Goal: Task Accomplishment & Management: Complete application form

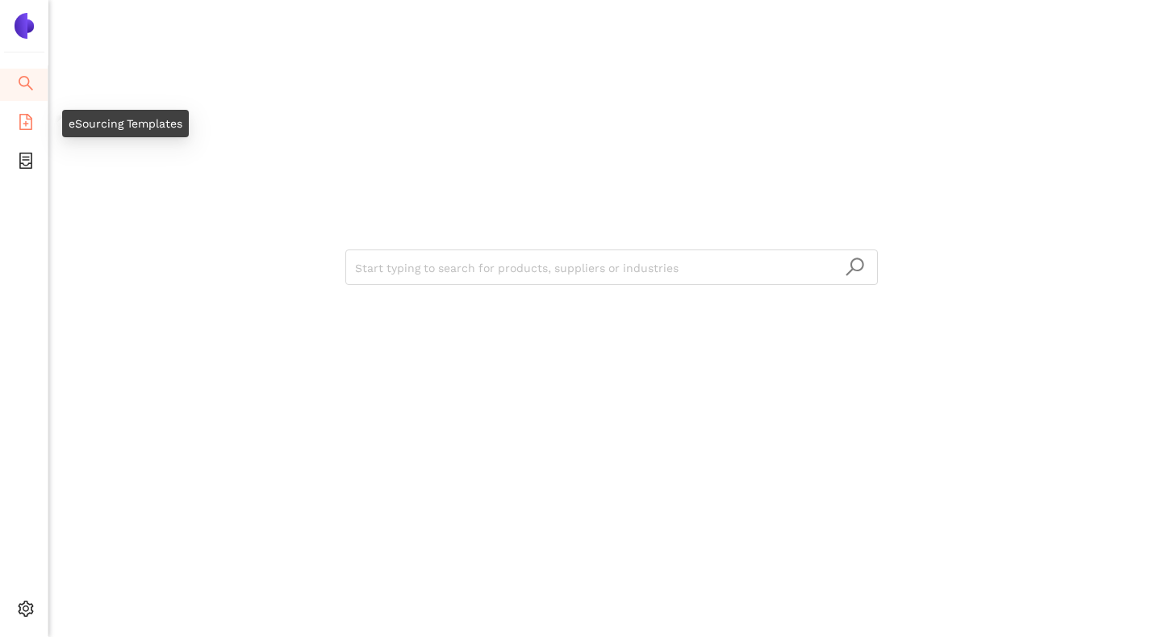
click at [34, 117] on li "eSourcing Templates" at bounding box center [24, 123] width 48 height 32
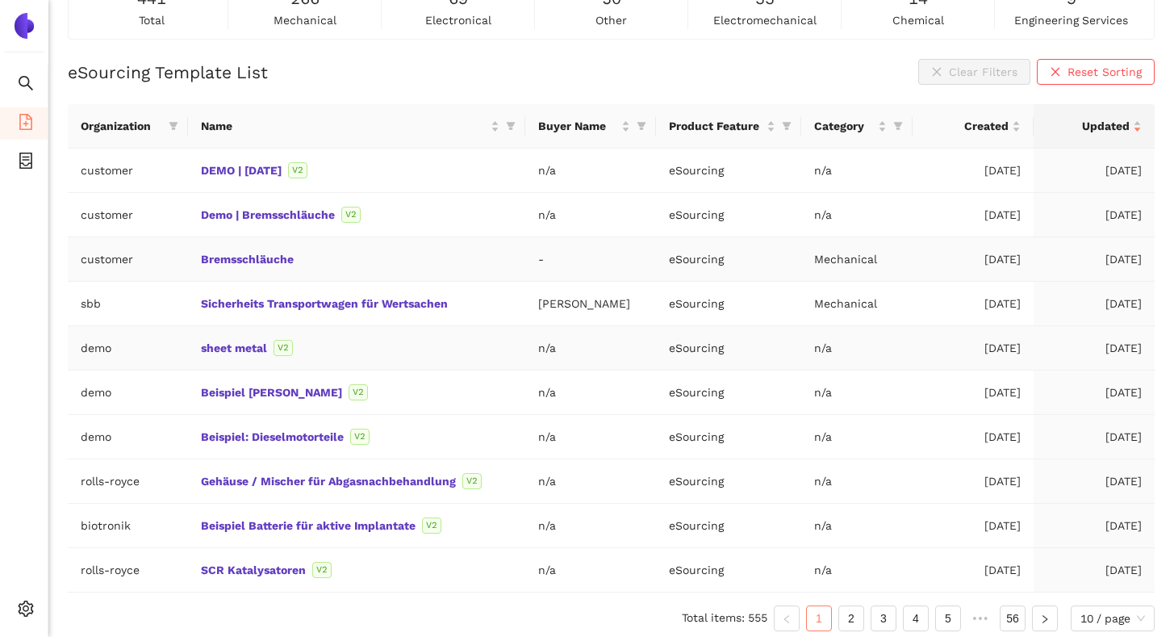
scroll to position [133, 0]
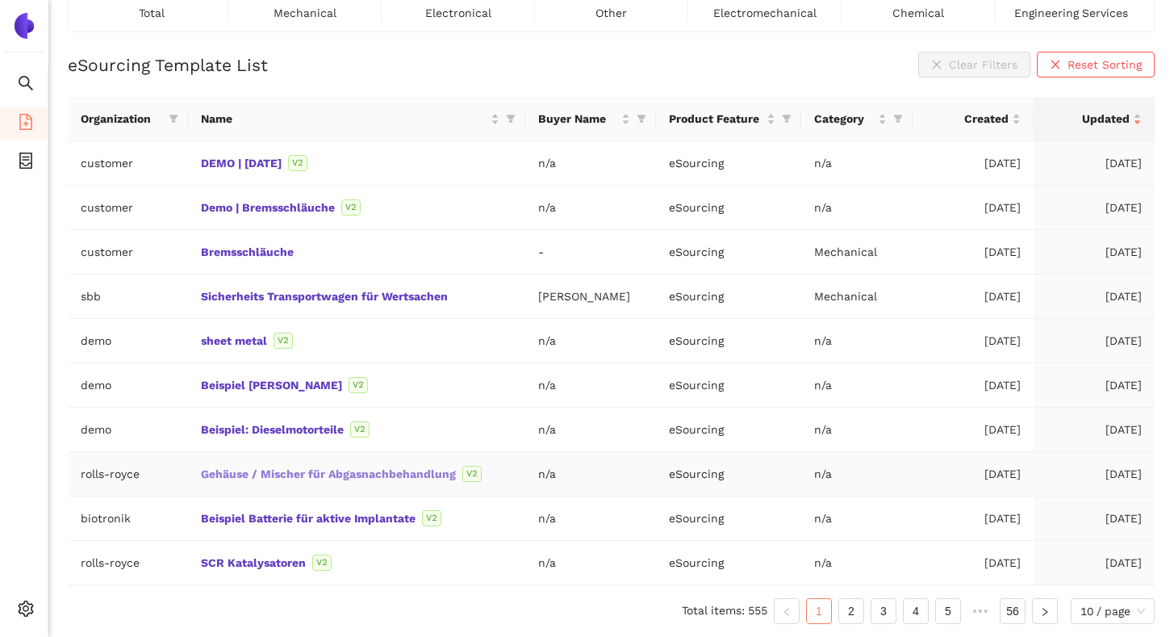
click at [0, 0] on link "Gehäuse / Mischer für Abgasnachbehandlung" at bounding box center [0, 0] width 0 height 0
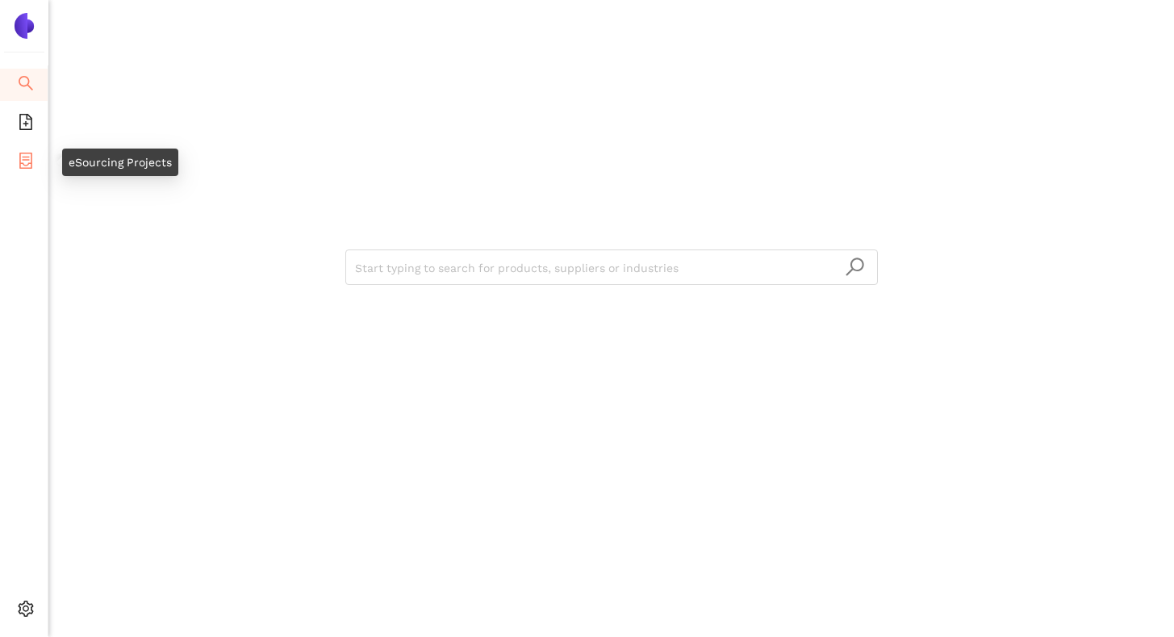
click at [22, 160] on icon "container" at bounding box center [26, 161] width 16 height 16
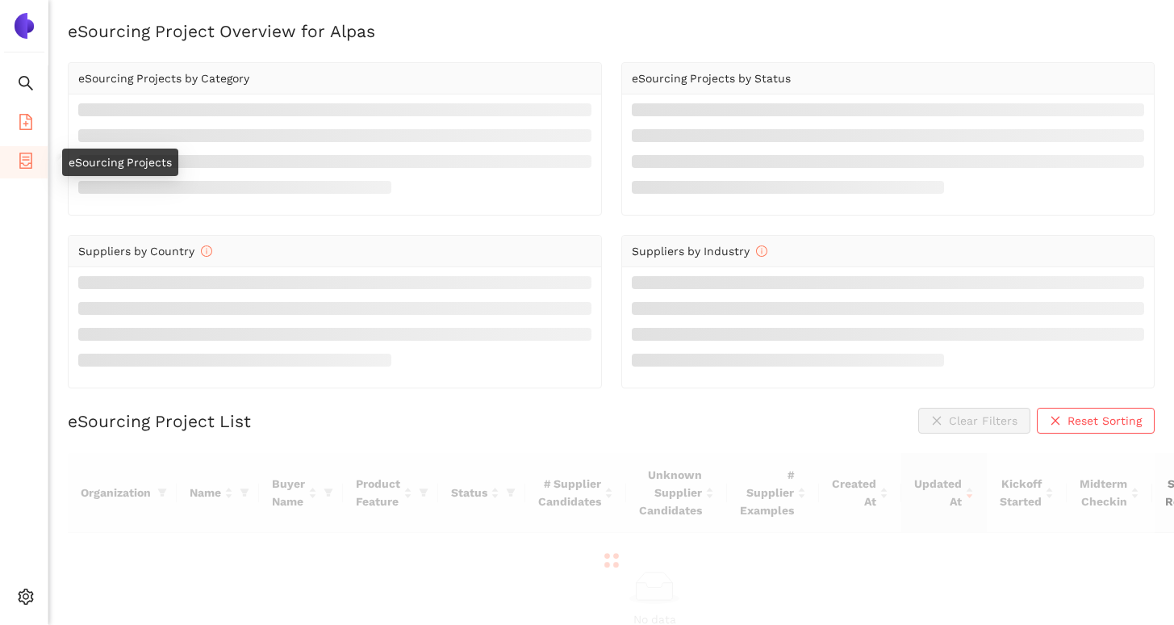
click at [36, 125] on li "eSourcing Templates" at bounding box center [24, 123] width 48 height 32
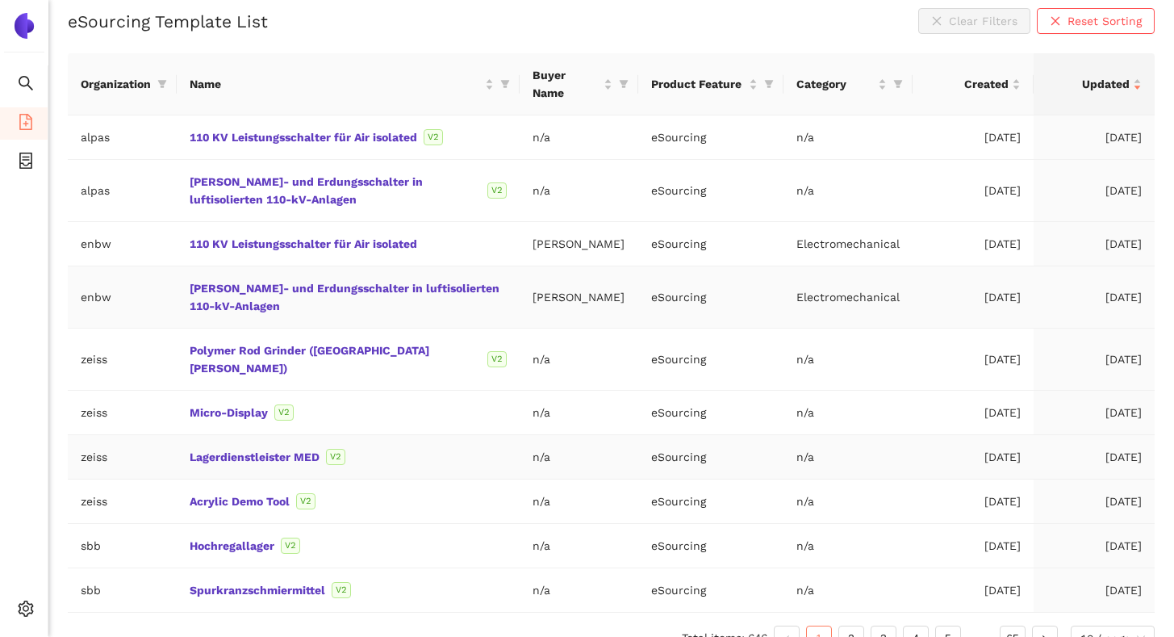
scroll to position [186, 0]
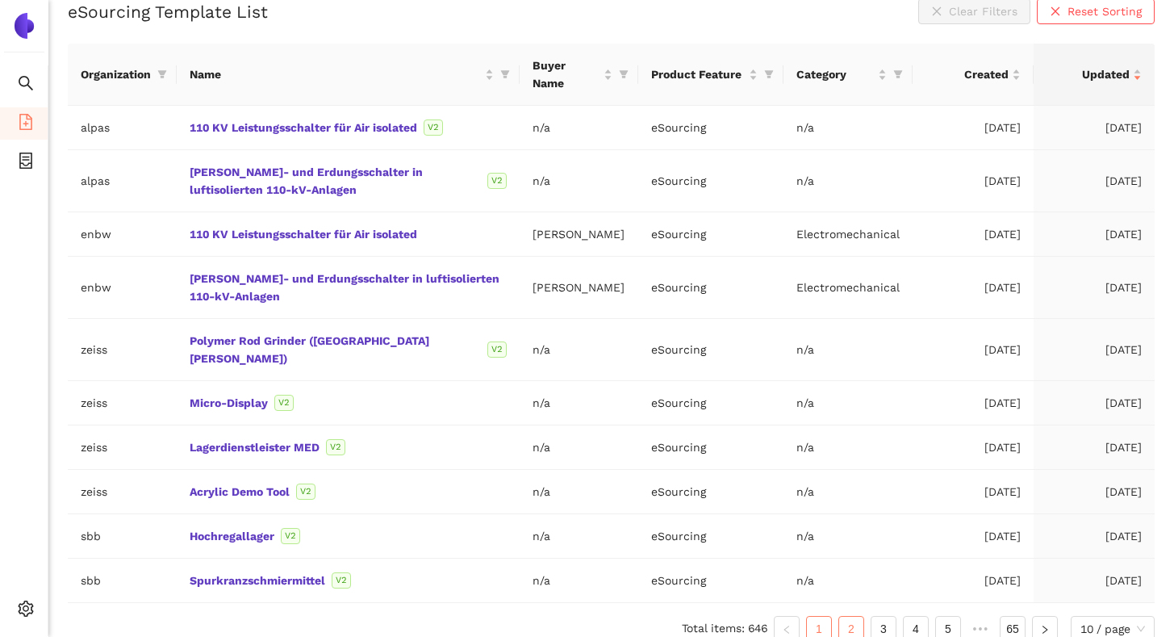
click at [853, 617] on link "2" at bounding box center [851, 629] width 24 height 24
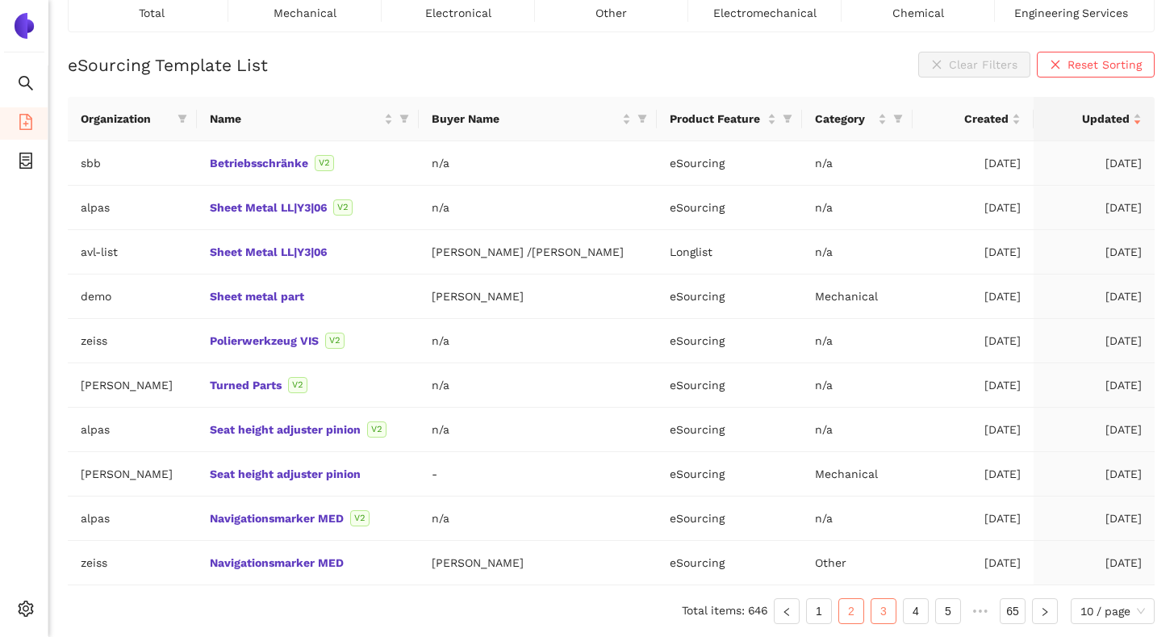
click at [889, 621] on link "3" at bounding box center [884, 611] width 24 height 24
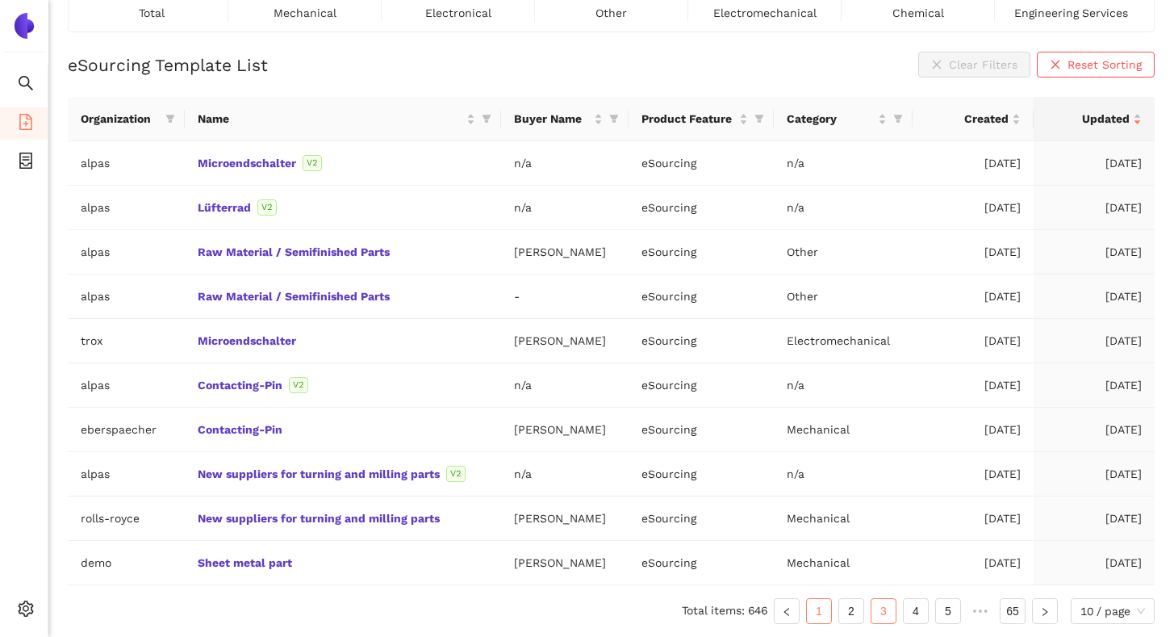
click at [820, 617] on link "1" at bounding box center [819, 611] width 24 height 24
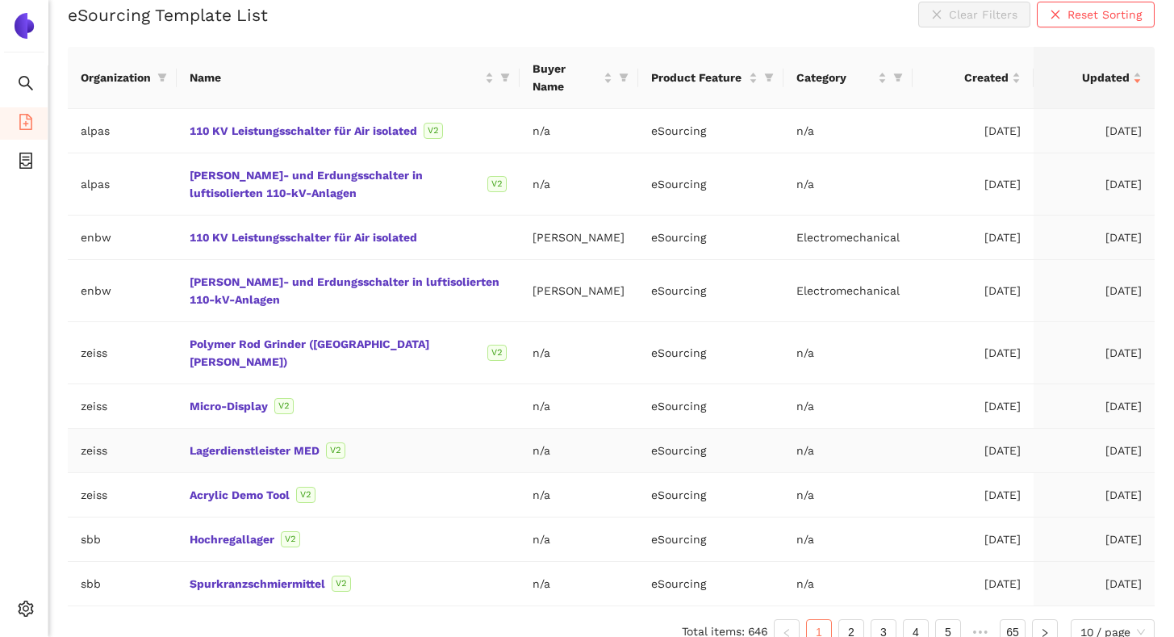
scroll to position [186, 0]
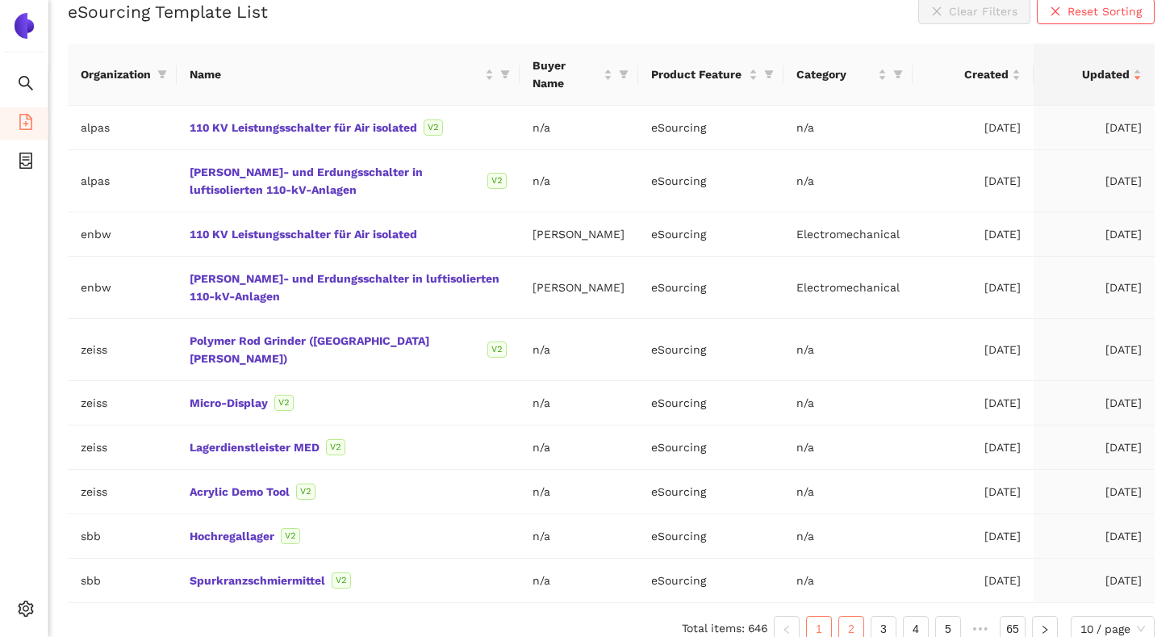
click at [851, 617] on link "2" at bounding box center [851, 629] width 24 height 24
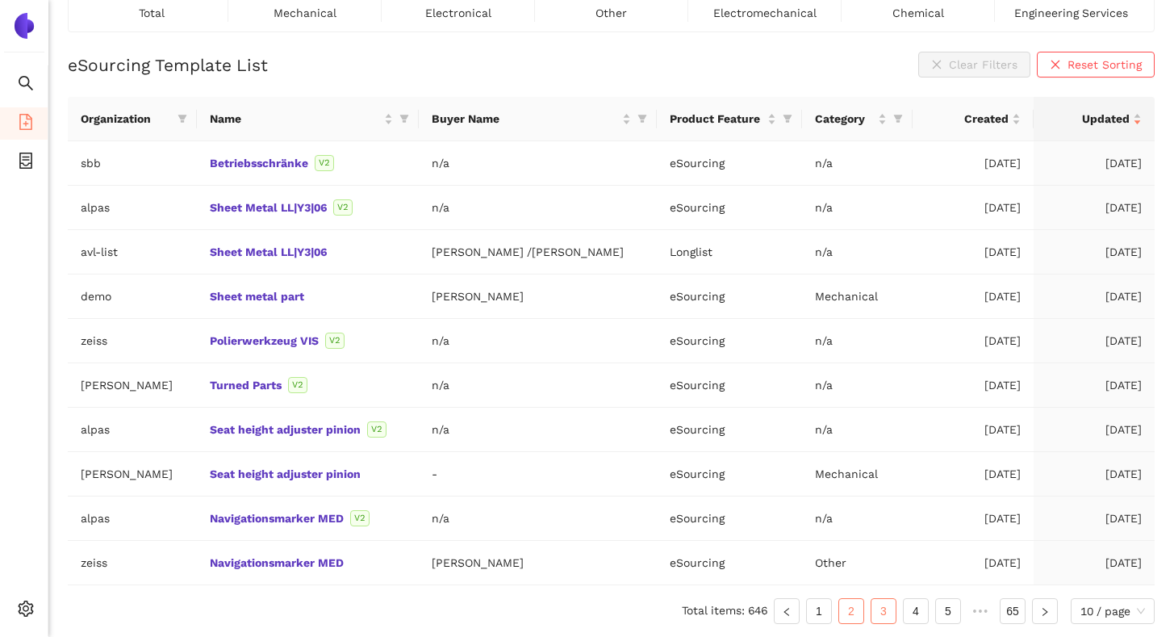
click at [888, 613] on link "3" at bounding box center [884, 611] width 24 height 24
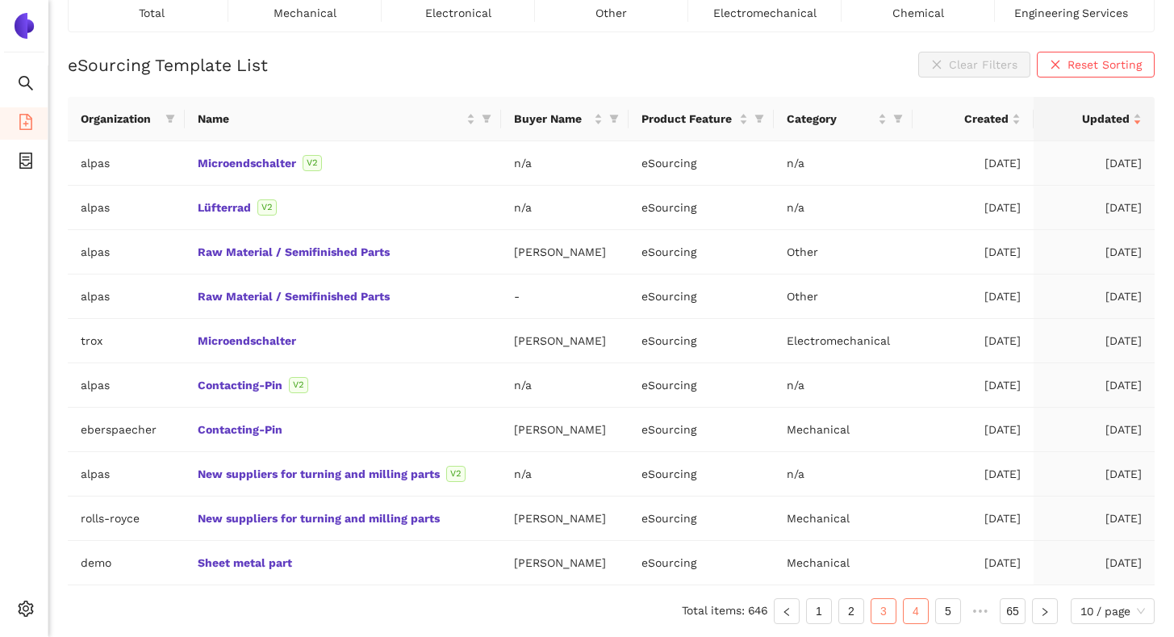
click at [905, 611] on link "4" at bounding box center [916, 611] width 24 height 24
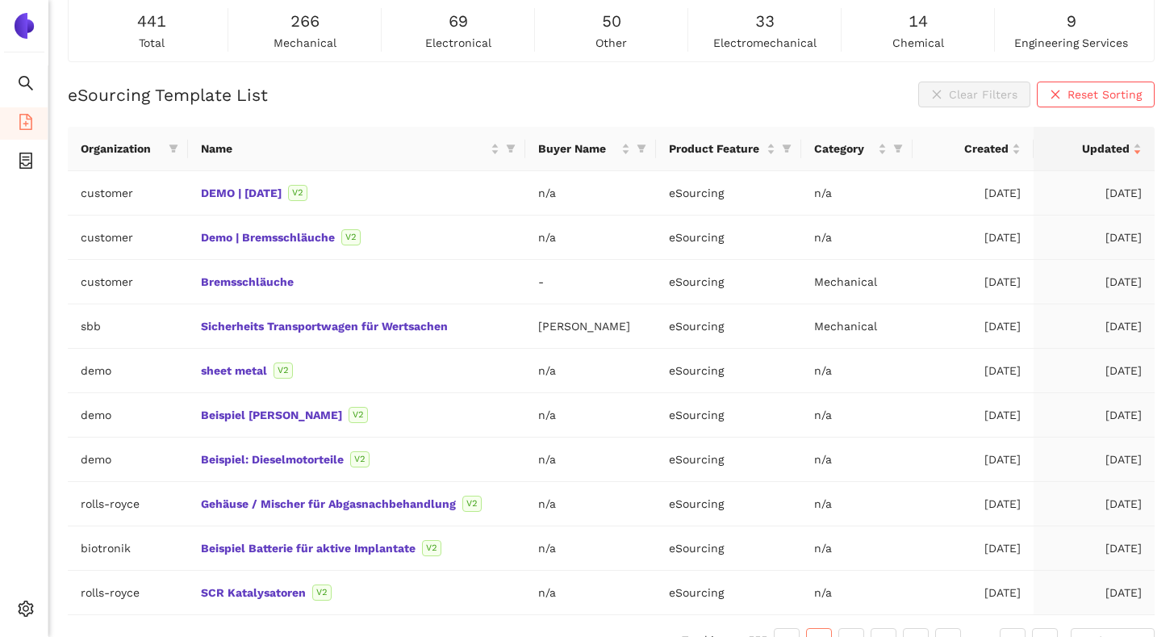
scroll to position [133, 0]
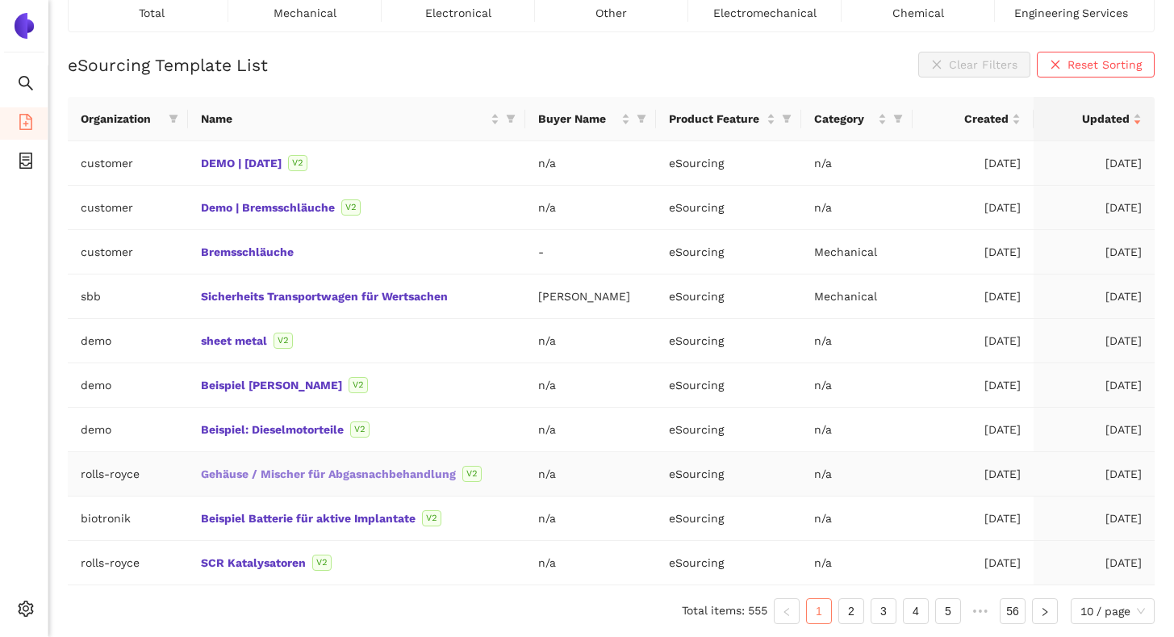
click at [0, 0] on link "Gehäuse / Mischer für Abgasnachbehandlung" at bounding box center [0, 0] width 0 height 0
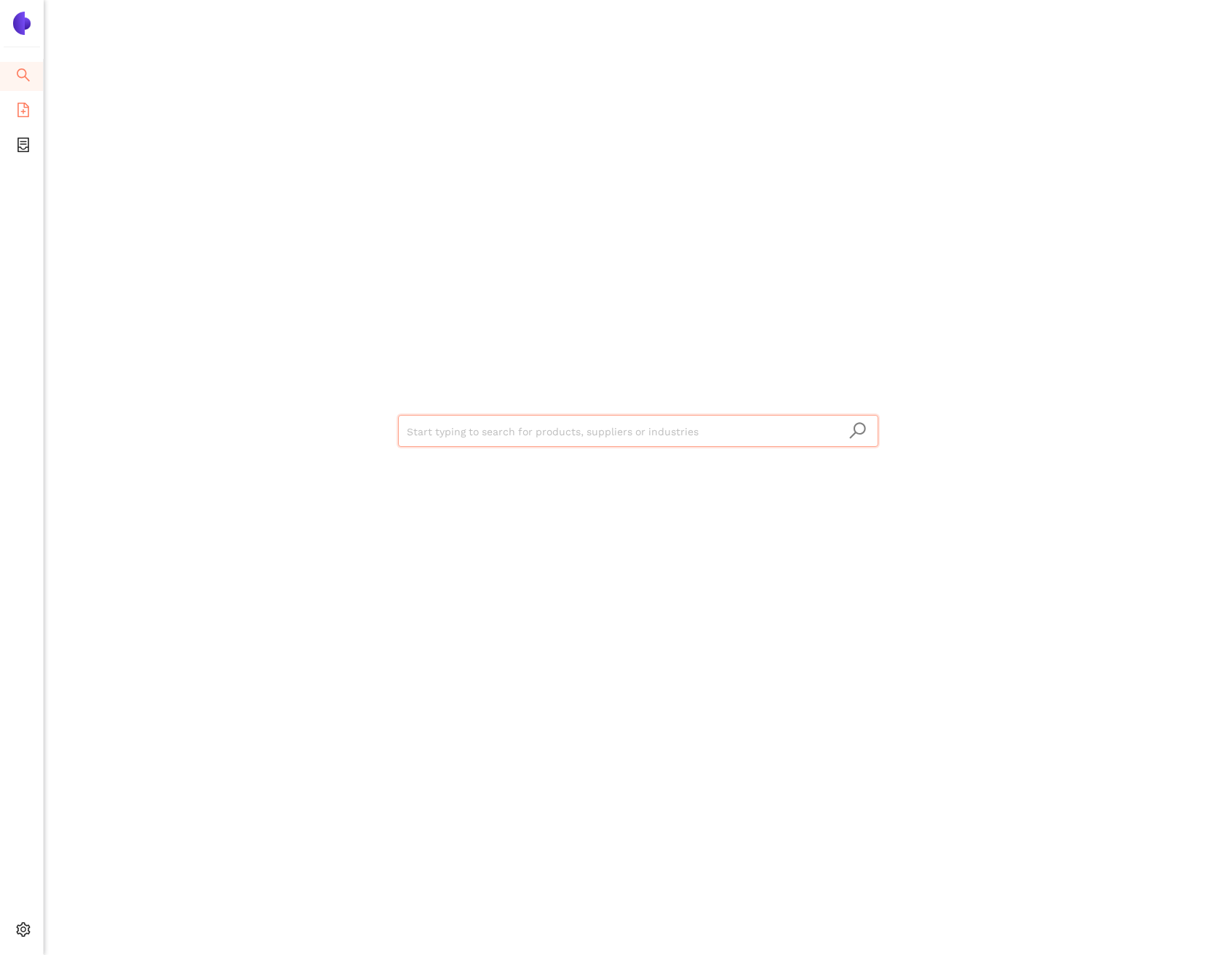
click at [23, 109] on icon "file-add" at bounding box center [23, 110] width 12 height 14
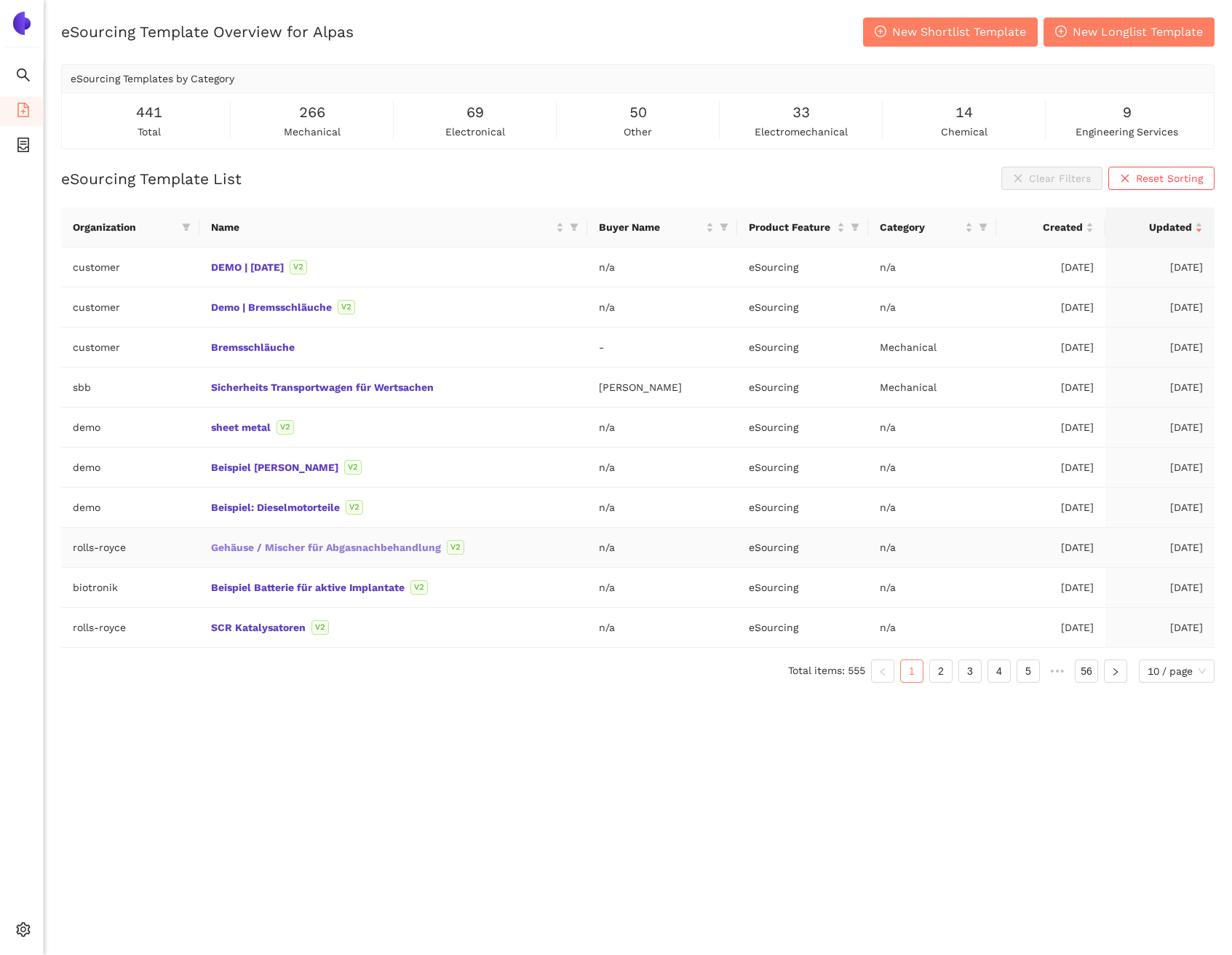
click at [0, 0] on link "Gehäuse / Mischer für Abgasnachbehandlung" at bounding box center [0, 0] width 0 height 0
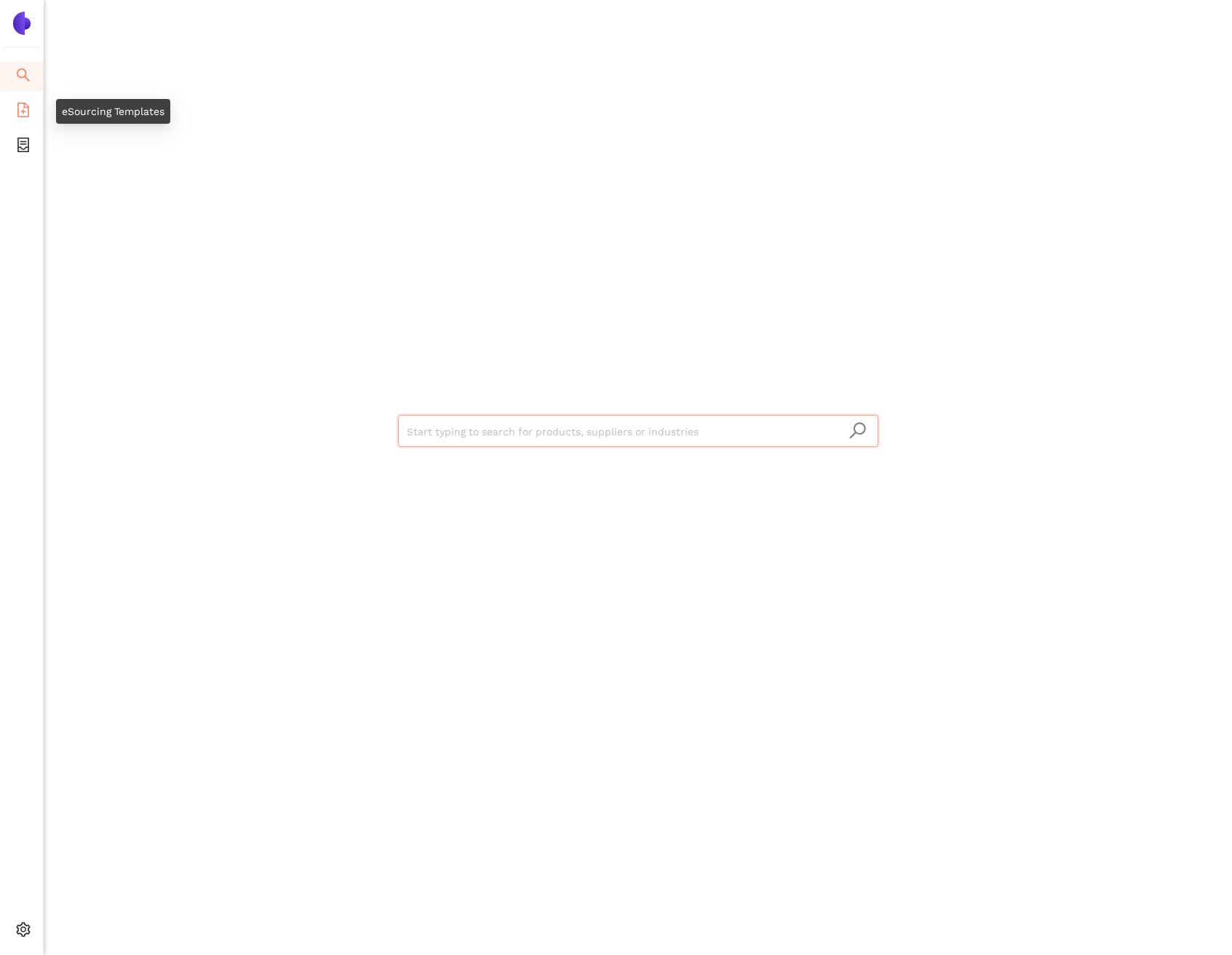
click at [40, 115] on span "eSourcing Templates" at bounding box center [89, 111] width 103 height 29
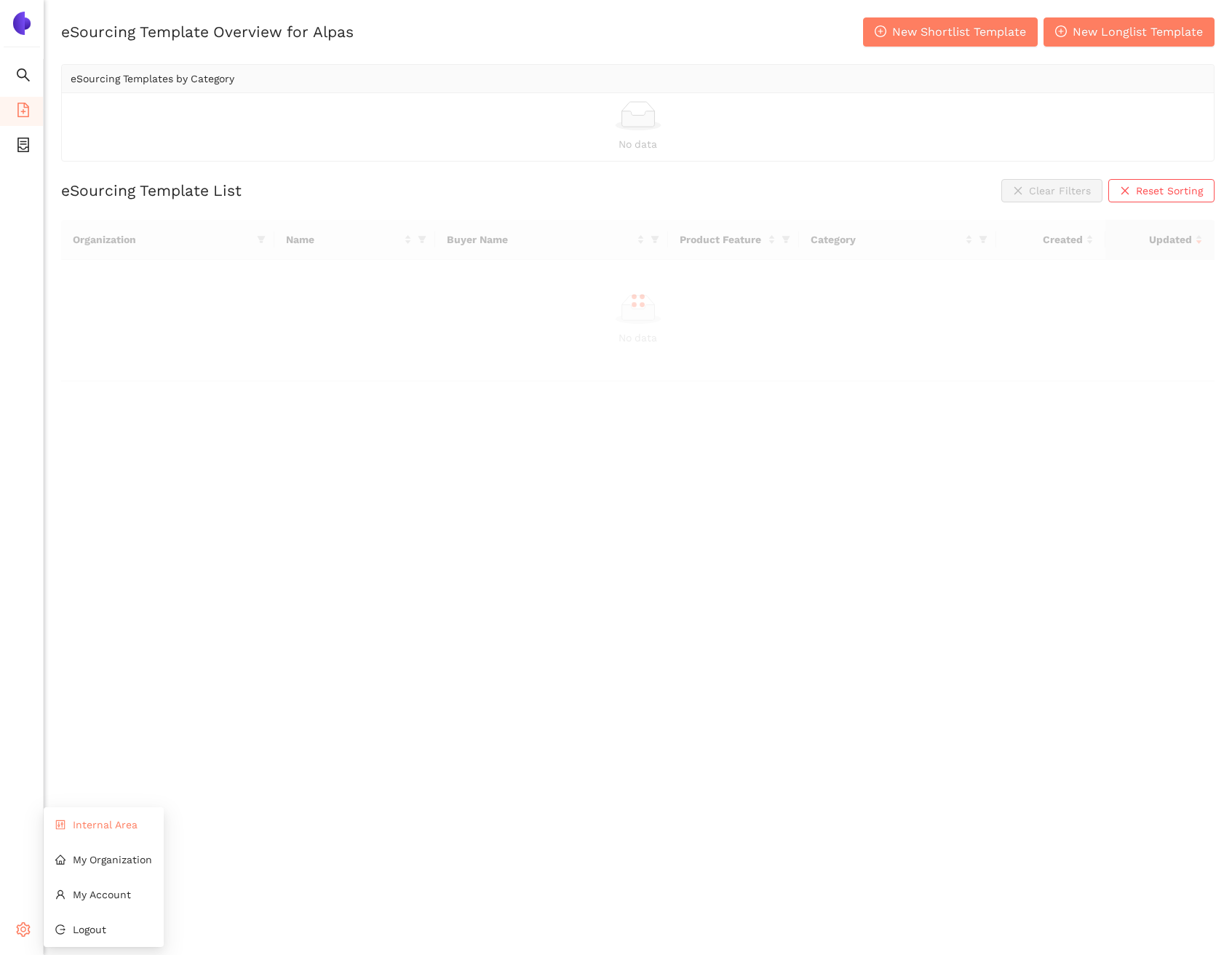
click at [107, 824] on span "Internal Area" at bounding box center [106, 824] width 65 height 12
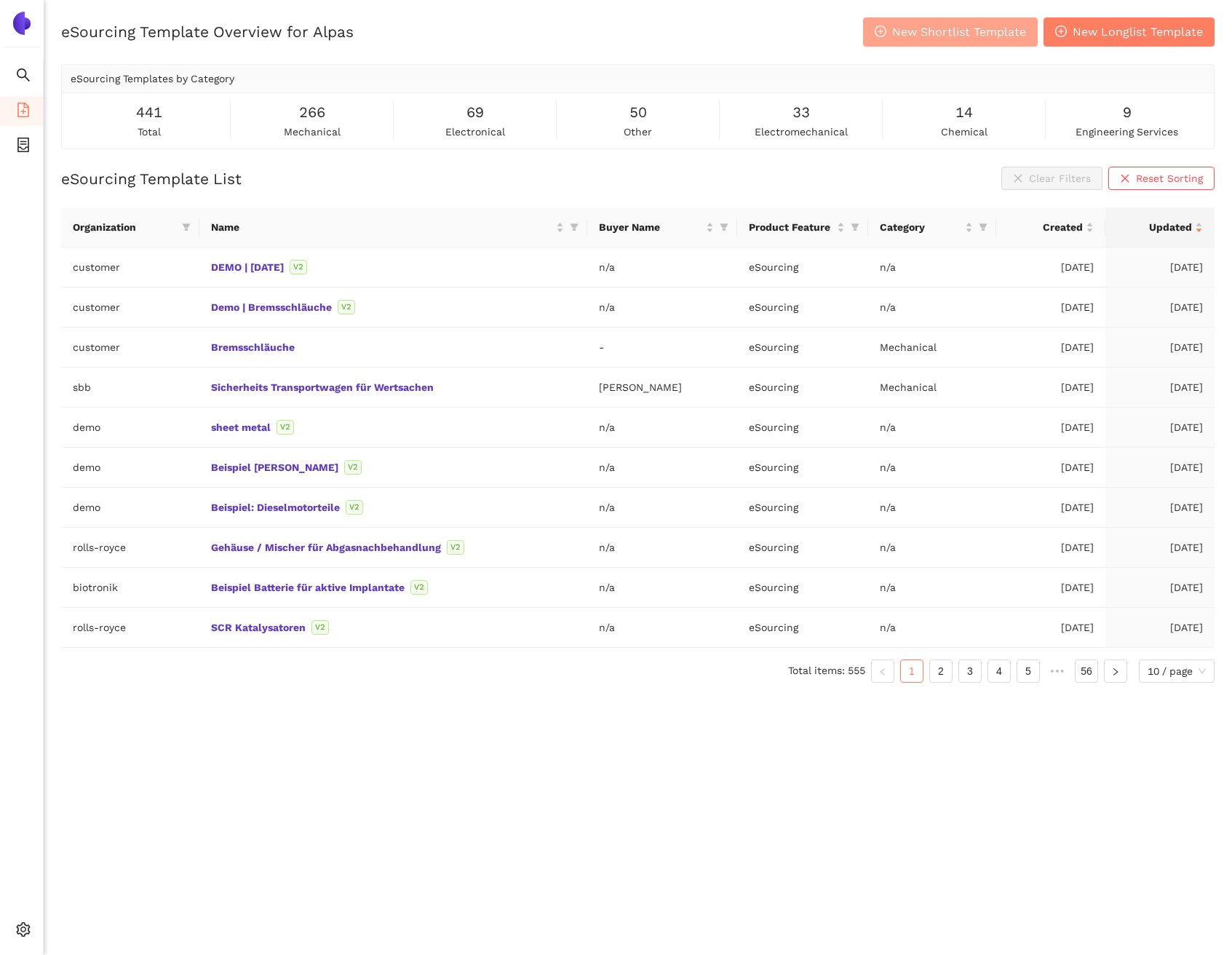
click at [995, 36] on span "New Shortlist Template" at bounding box center [959, 32] width 133 height 18
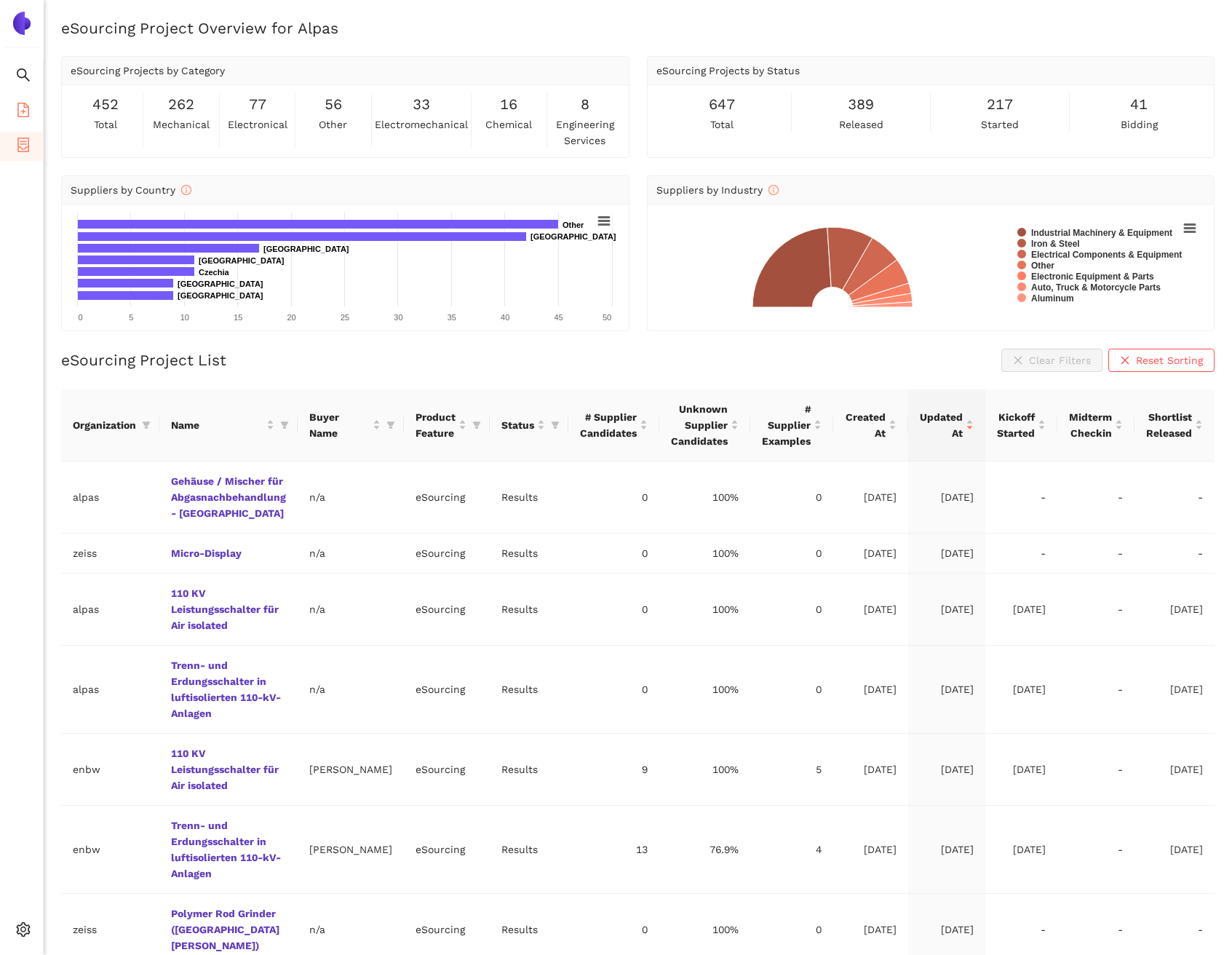
click at [26, 115] on icon "file-add" at bounding box center [23, 110] width 12 height 14
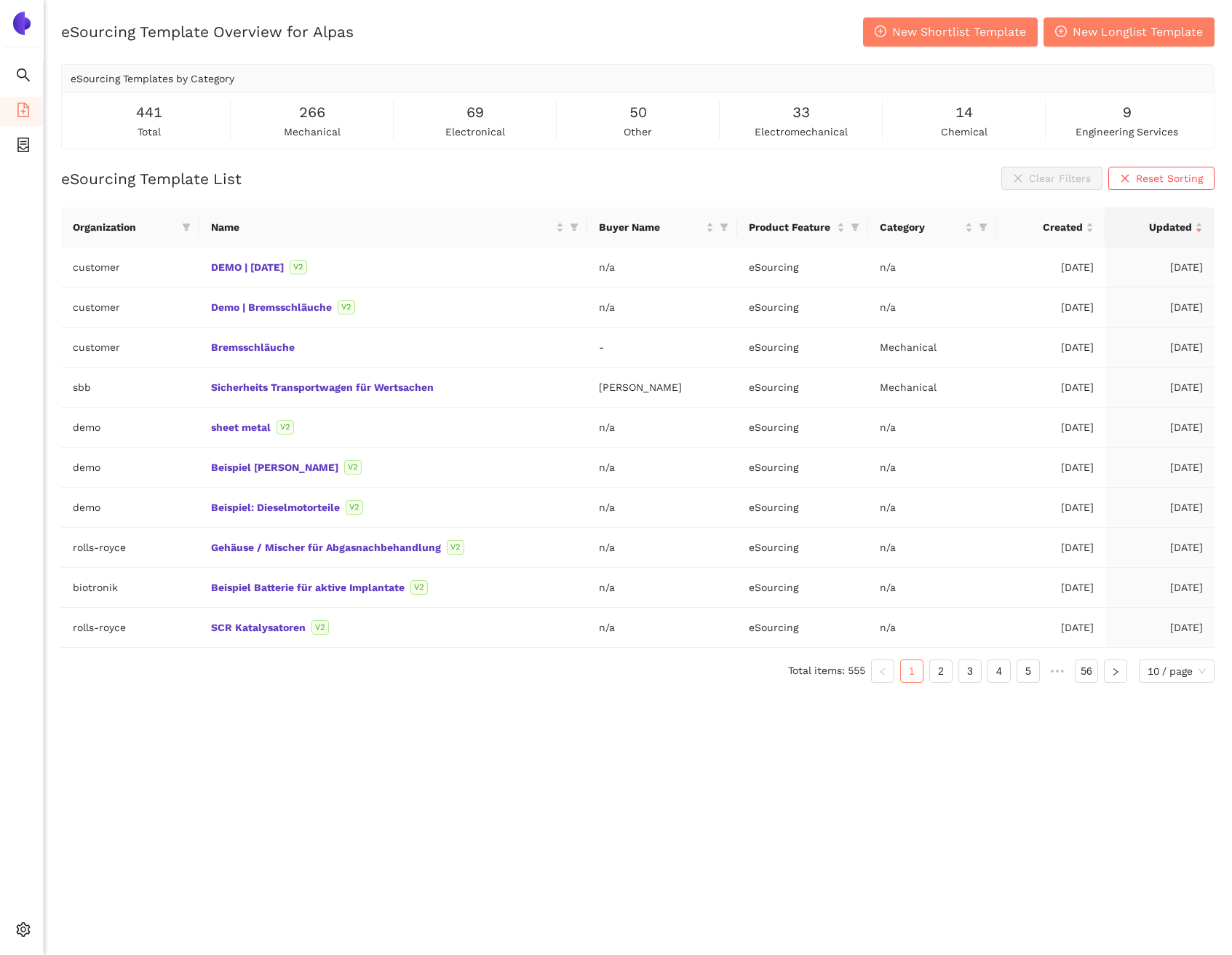
click at [198, 789] on div "eSourcing Template Overview for Alpas New Shortlist Template New Longlist Templ…" at bounding box center [638, 494] width 1189 height 955
click at [885, 33] on icon "plus-circle" at bounding box center [880, 31] width 12 height 12
click at [0, 0] on link "Sicherheits Transportwagen für Wertsachen" at bounding box center [0, 0] width 0 height 0
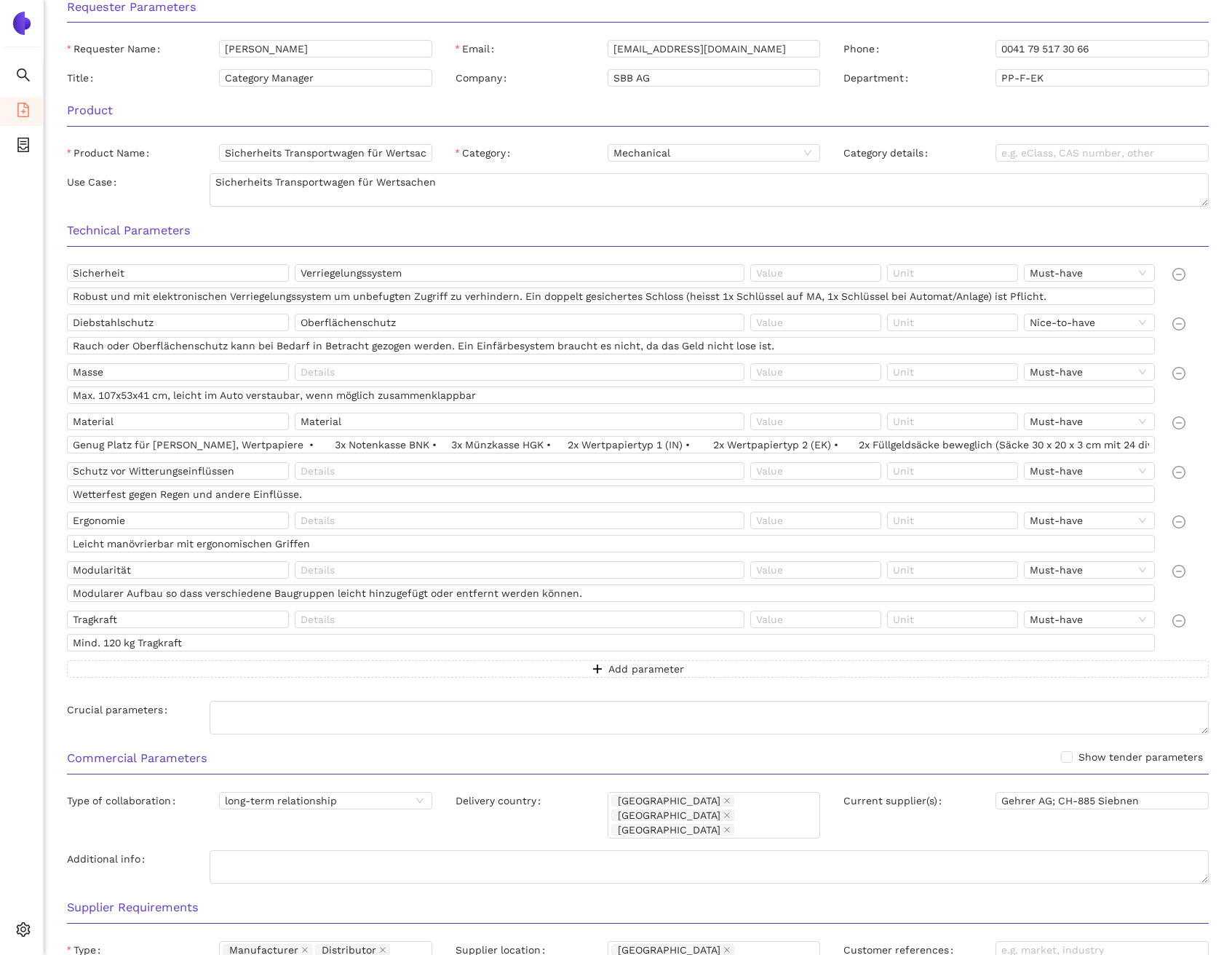
scroll to position [299, 0]
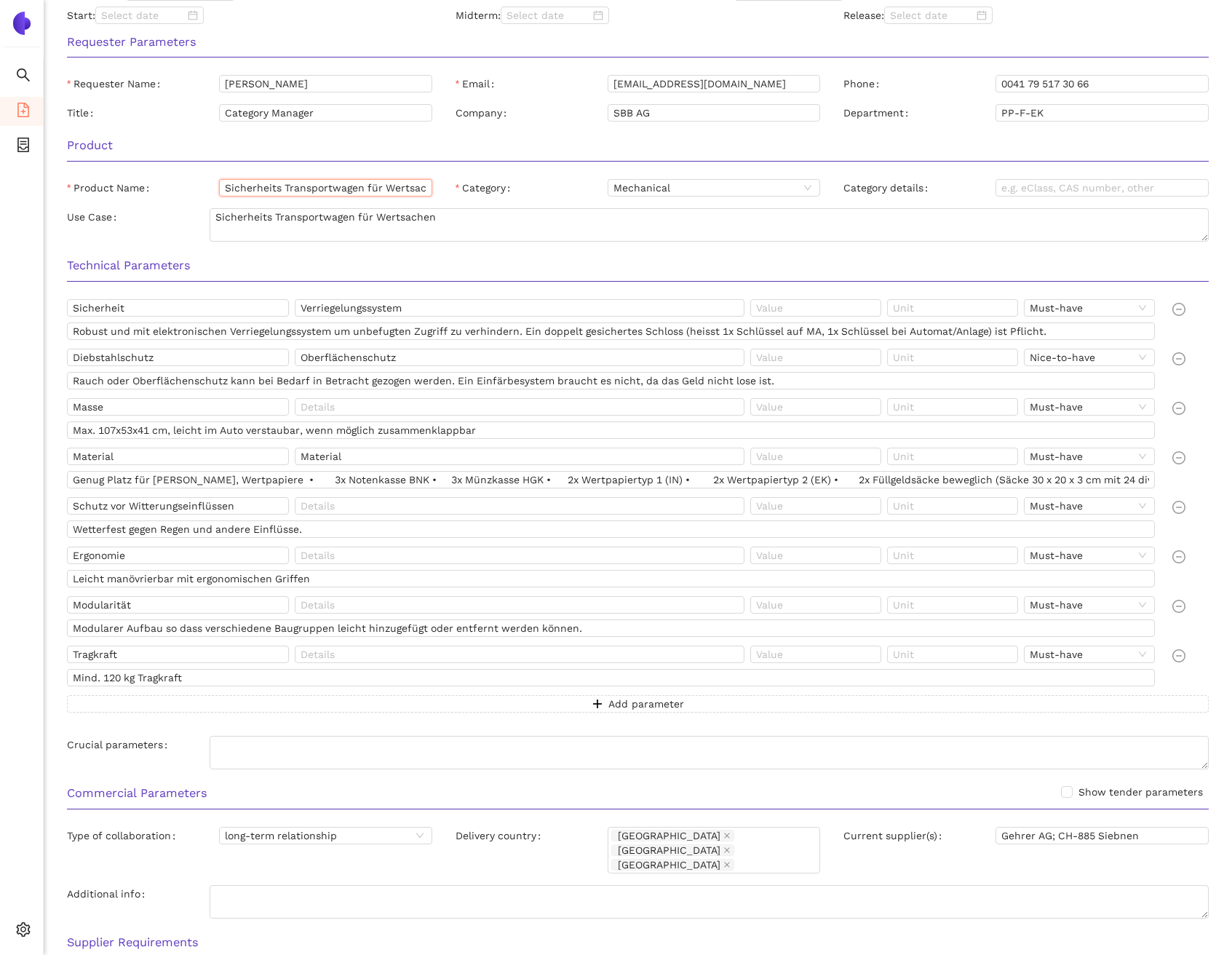
click at [296, 195] on input "Sicherheits Transportwagen für Wertsachen" at bounding box center [326, 188] width 213 height 17
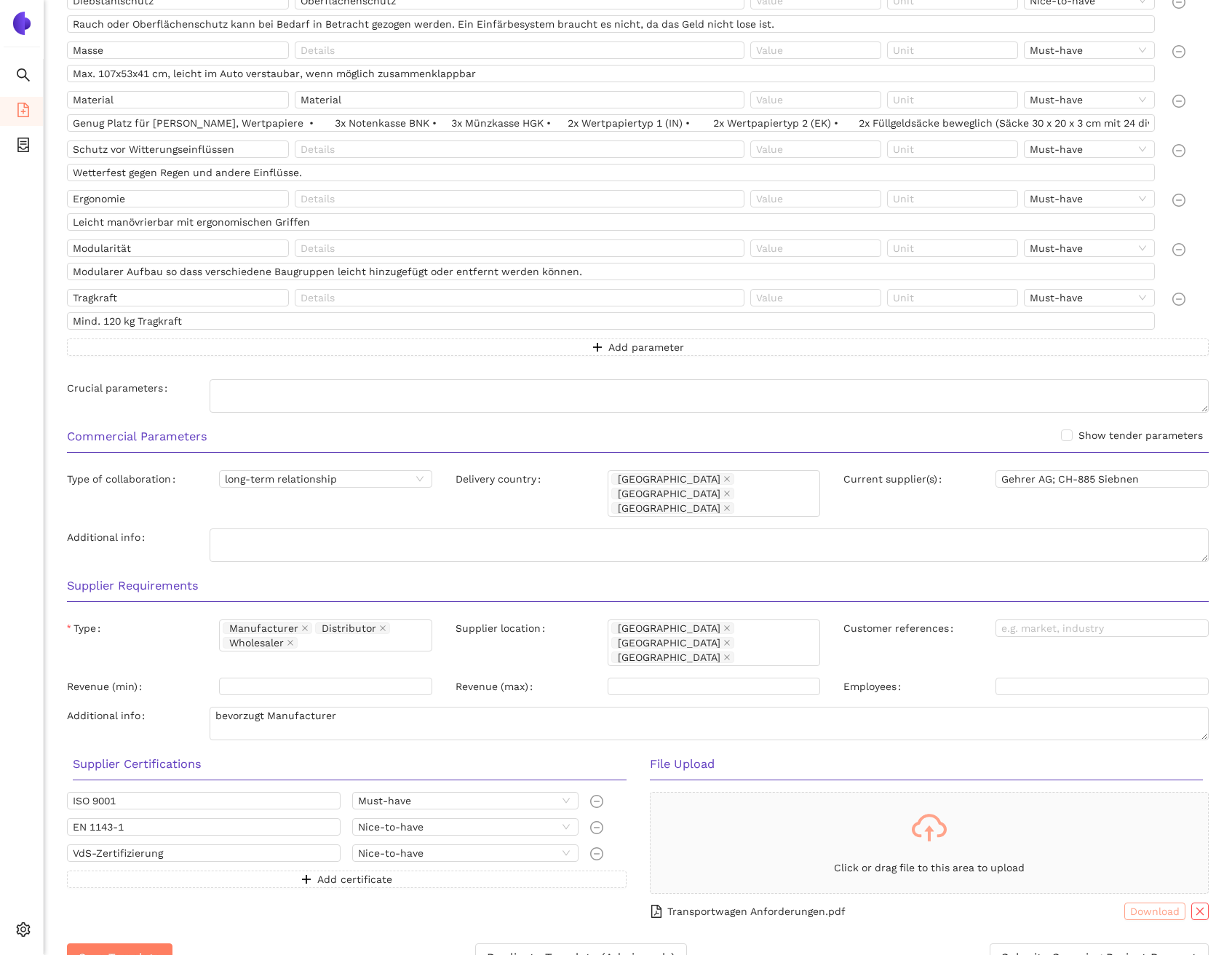
click at [1137, 904] on span "Download" at bounding box center [1154, 912] width 50 height 16
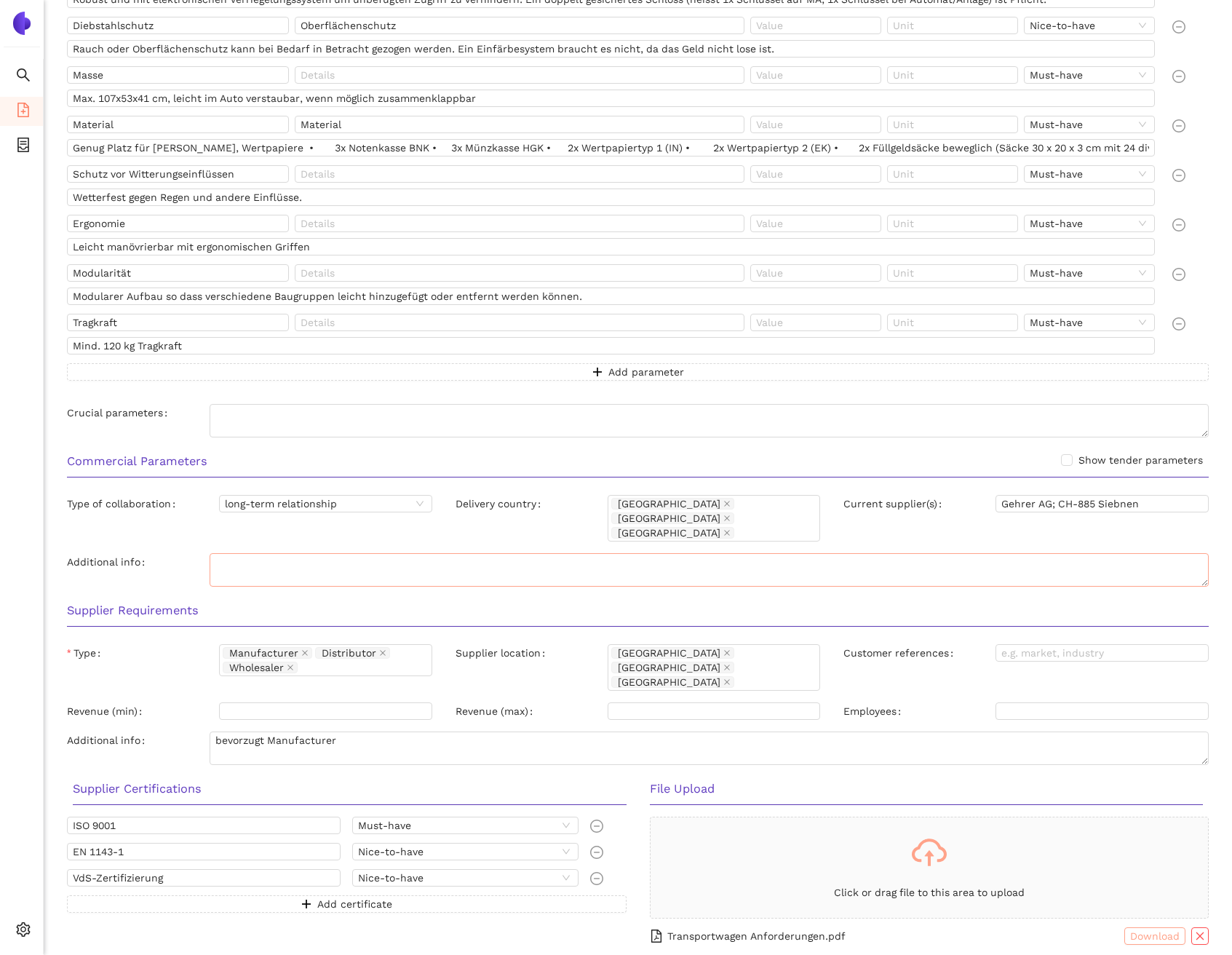
scroll to position [629, 0]
drag, startPoint x: 1003, startPoint y: 507, endPoint x: 1050, endPoint y: 506, distance: 47.0
click at [1050, 506] on input "Gehrer AG; CH-885 Siebnen" at bounding box center [1102, 504] width 213 height 17
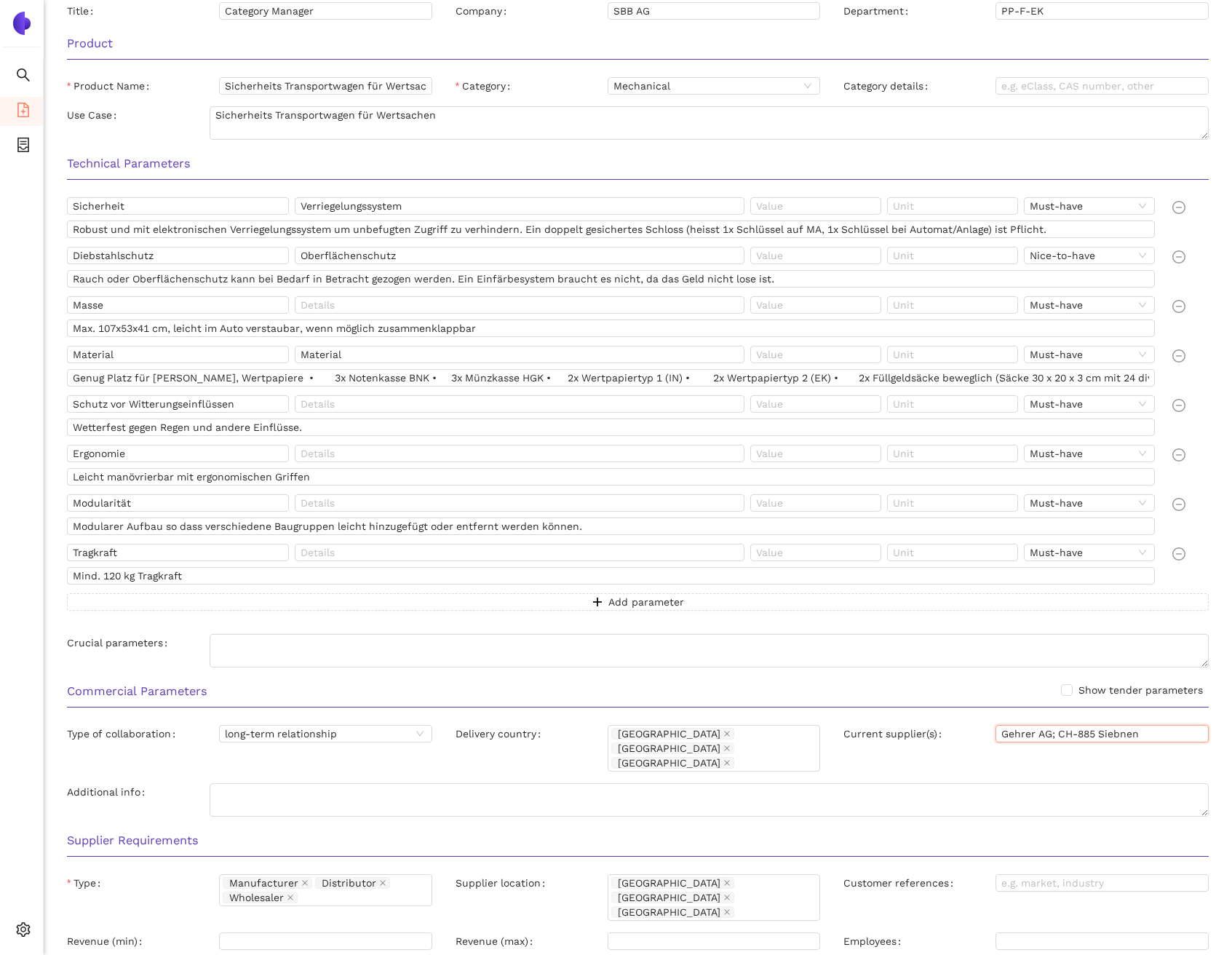
scroll to position [392, 0]
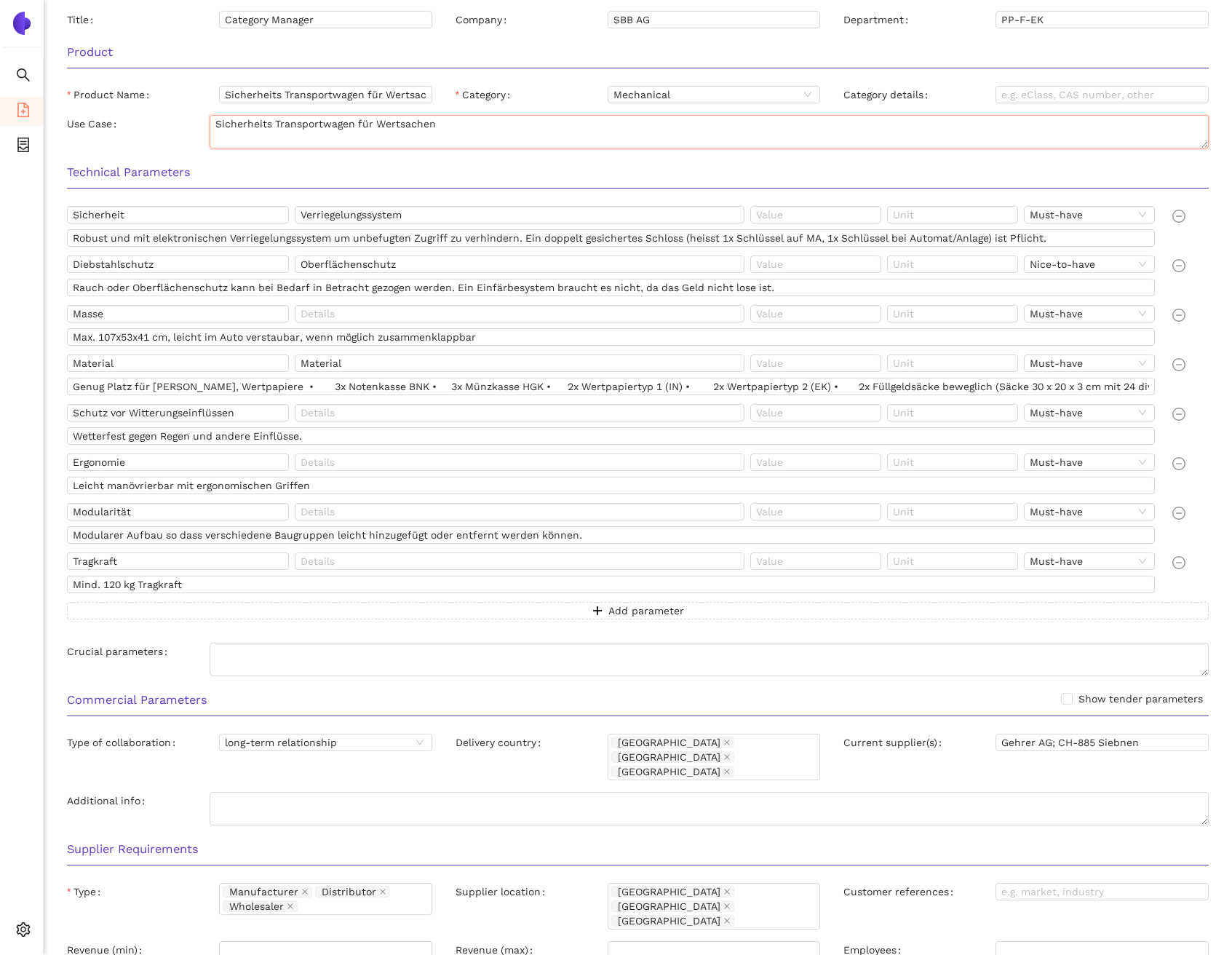
drag, startPoint x: 216, startPoint y: 125, endPoint x: 434, endPoint y: 130, distance: 218.1
click at [434, 130] on textarea "Sicherheits Transportwagen für Wertsachen" at bounding box center [709, 132] width 999 height 33
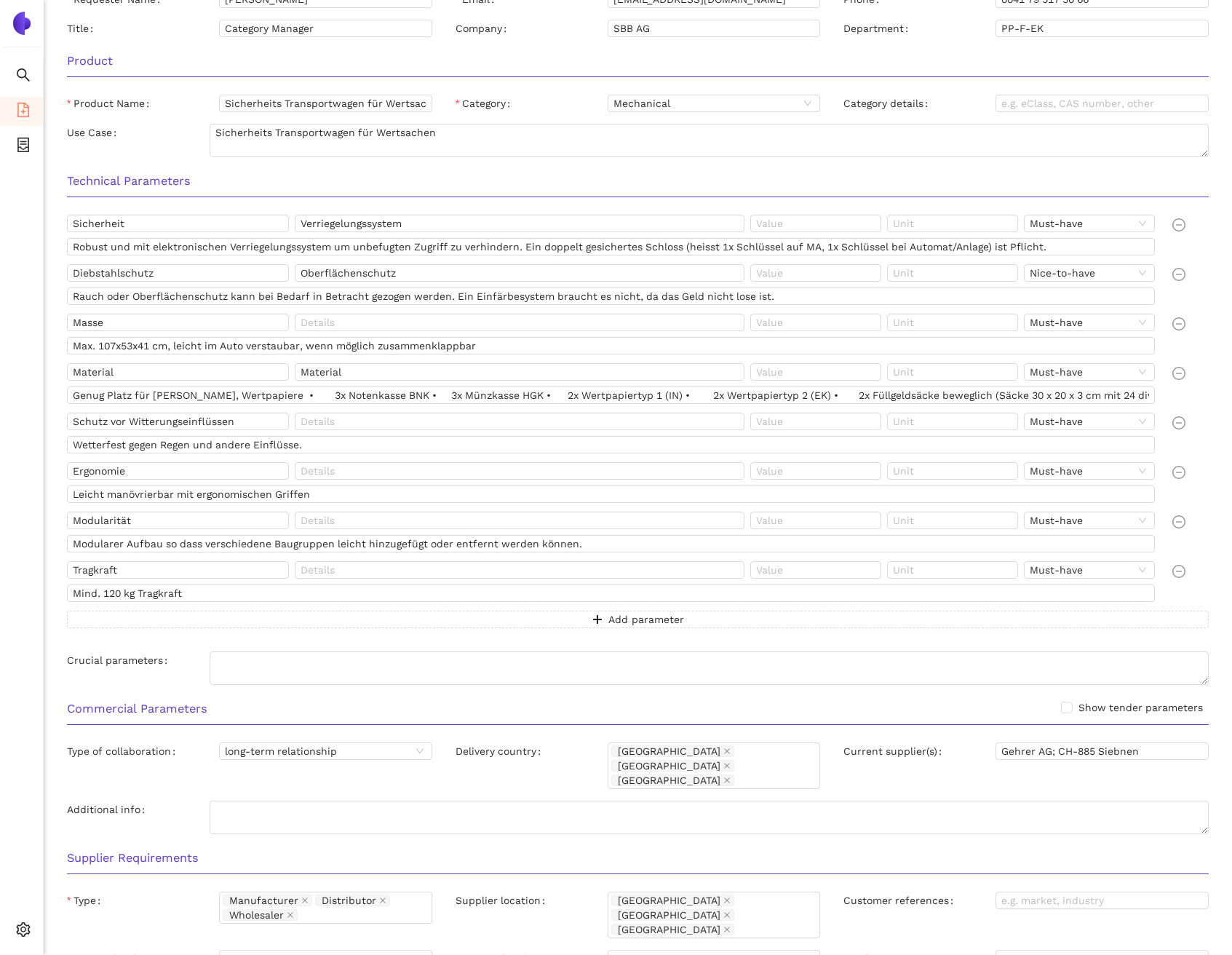
scroll to position [387, 0]
click at [390, 221] on input "Verriegelungssystem" at bounding box center [519, 220] width 450 height 17
click at [190, 221] on input "Sicherheit" at bounding box center [178, 220] width 222 height 17
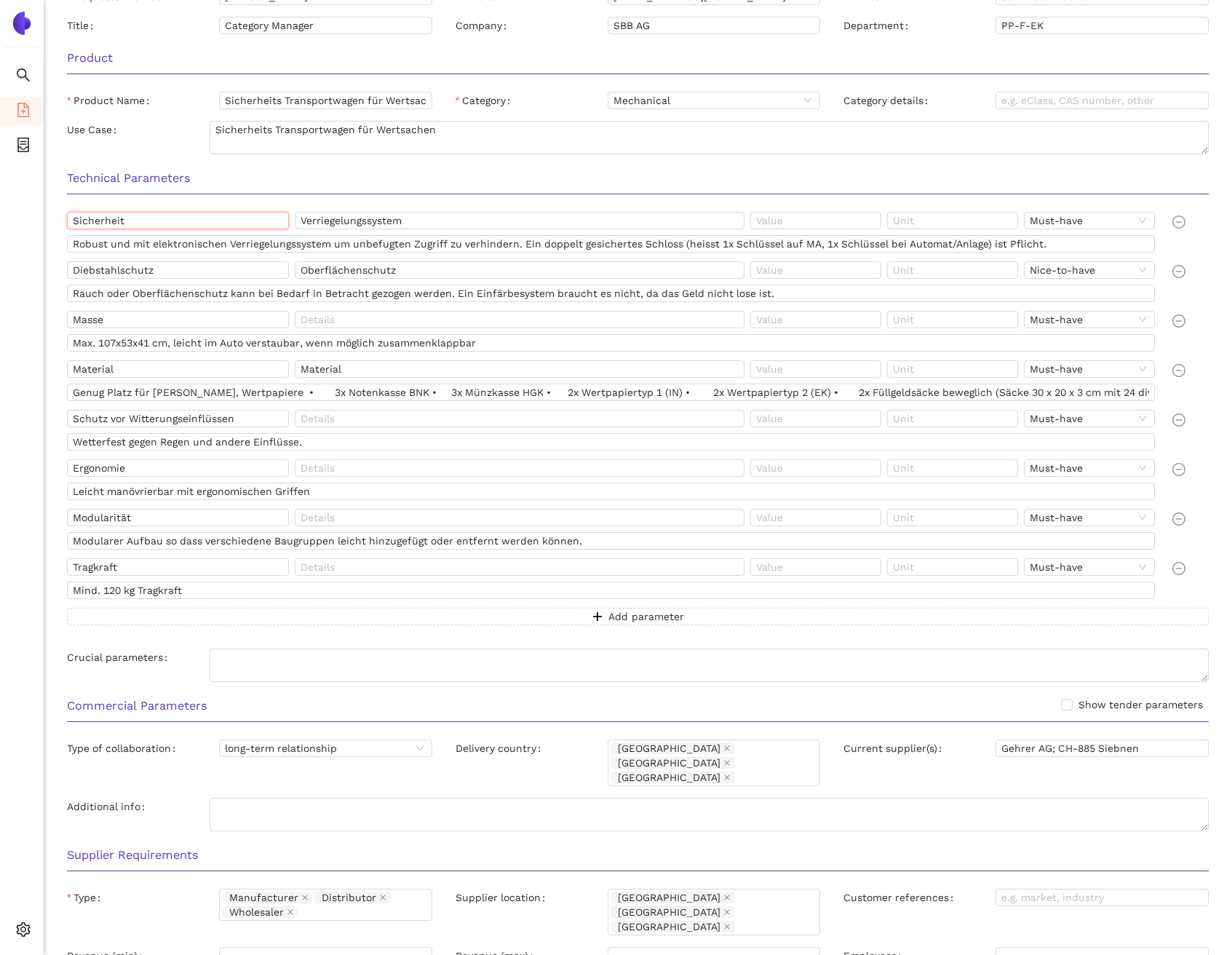
click at [190, 221] on input "Sicherheit" at bounding box center [178, 220] width 222 height 17
click at [349, 225] on input "Verriegelungssystem" at bounding box center [519, 220] width 450 height 17
drag, startPoint x: 543, startPoint y: 243, endPoint x: 680, endPoint y: 240, distance: 137.0
click at [680, 240] on input "Robust und mit elektronischen Verriegelungssystem um unbefugten Zugriff zu verh…" at bounding box center [611, 243] width 1089 height 17
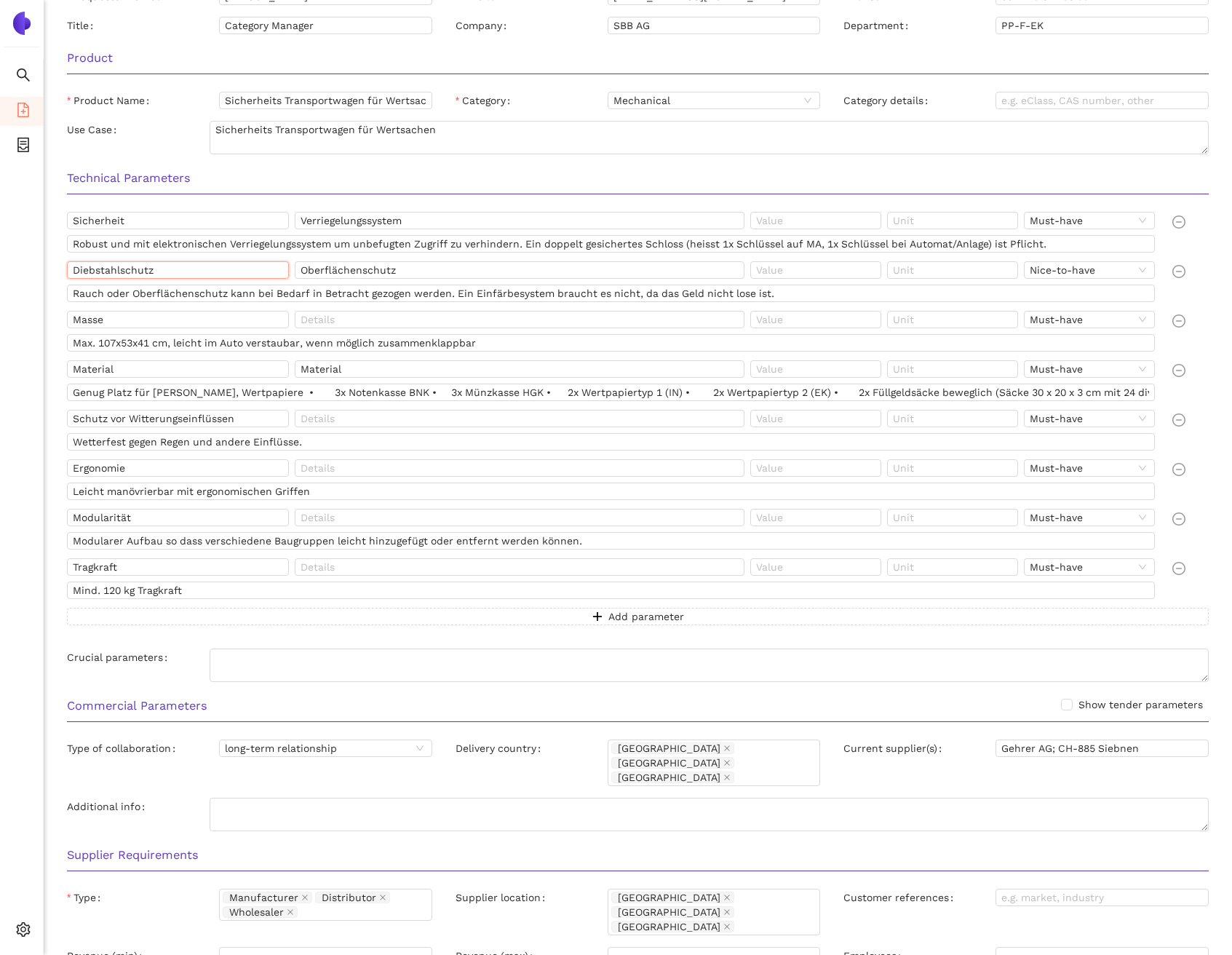
click at [152, 269] on input "Diebstahlschutz" at bounding box center [178, 270] width 222 height 17
click at [384, 270] on input "Oberflächenschutz" at bounding box center [519, 270] width 450 height 17
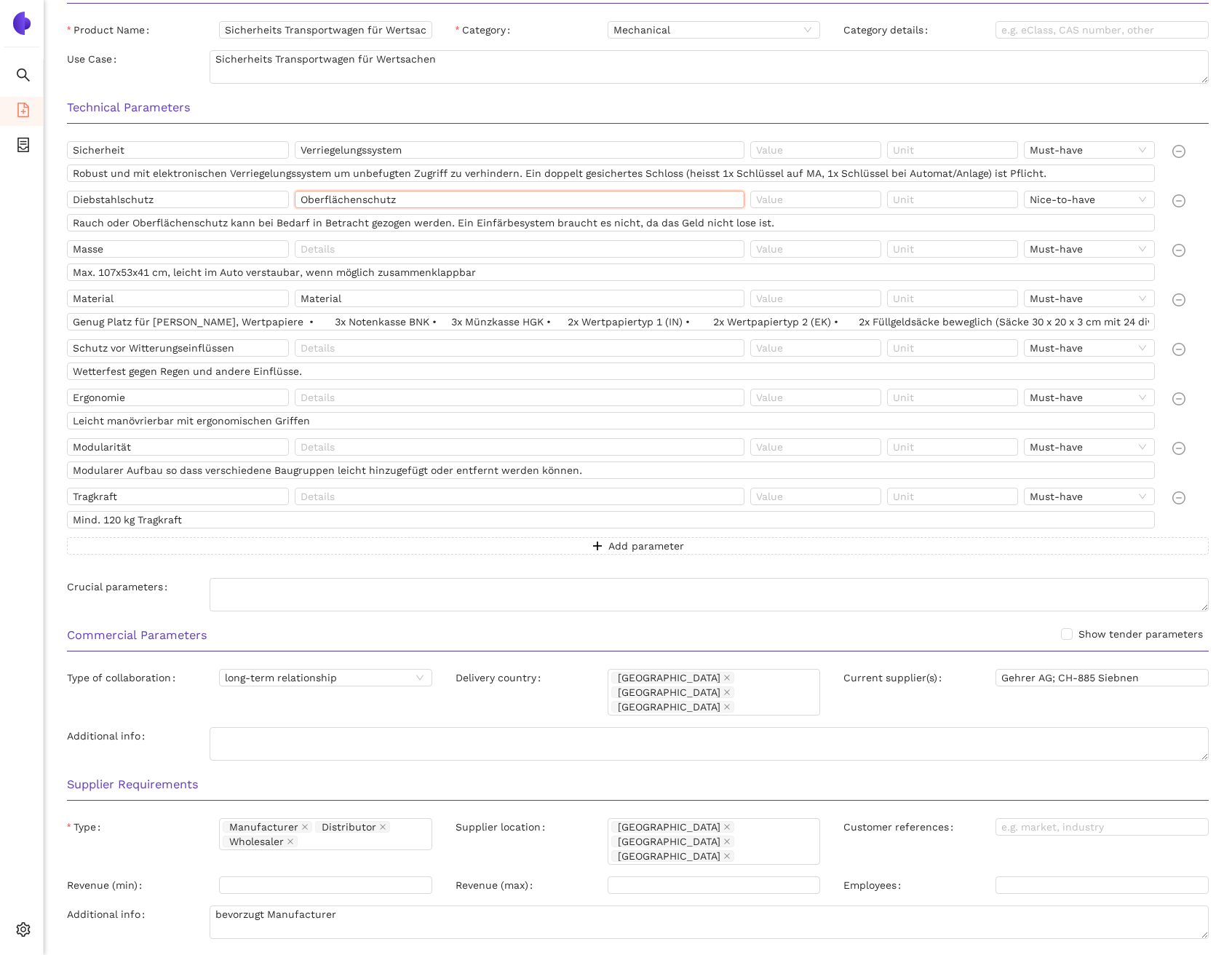
scroll to position [458, 0]
click at [409, 273] on input "Max. 107x53x41 cm, leicht im Auto verstaubar, wenn möglich zusammenklappbar" at bounding box center [611, 271] width 1089 height 17
click at [161, 323] on input "Genug Platz für [PERSON_NAME], Wertpapiere • 3x Notenkasse BNK • 3x Münzkasse H…" at bounding box center [611, 320] width 1089 height 17
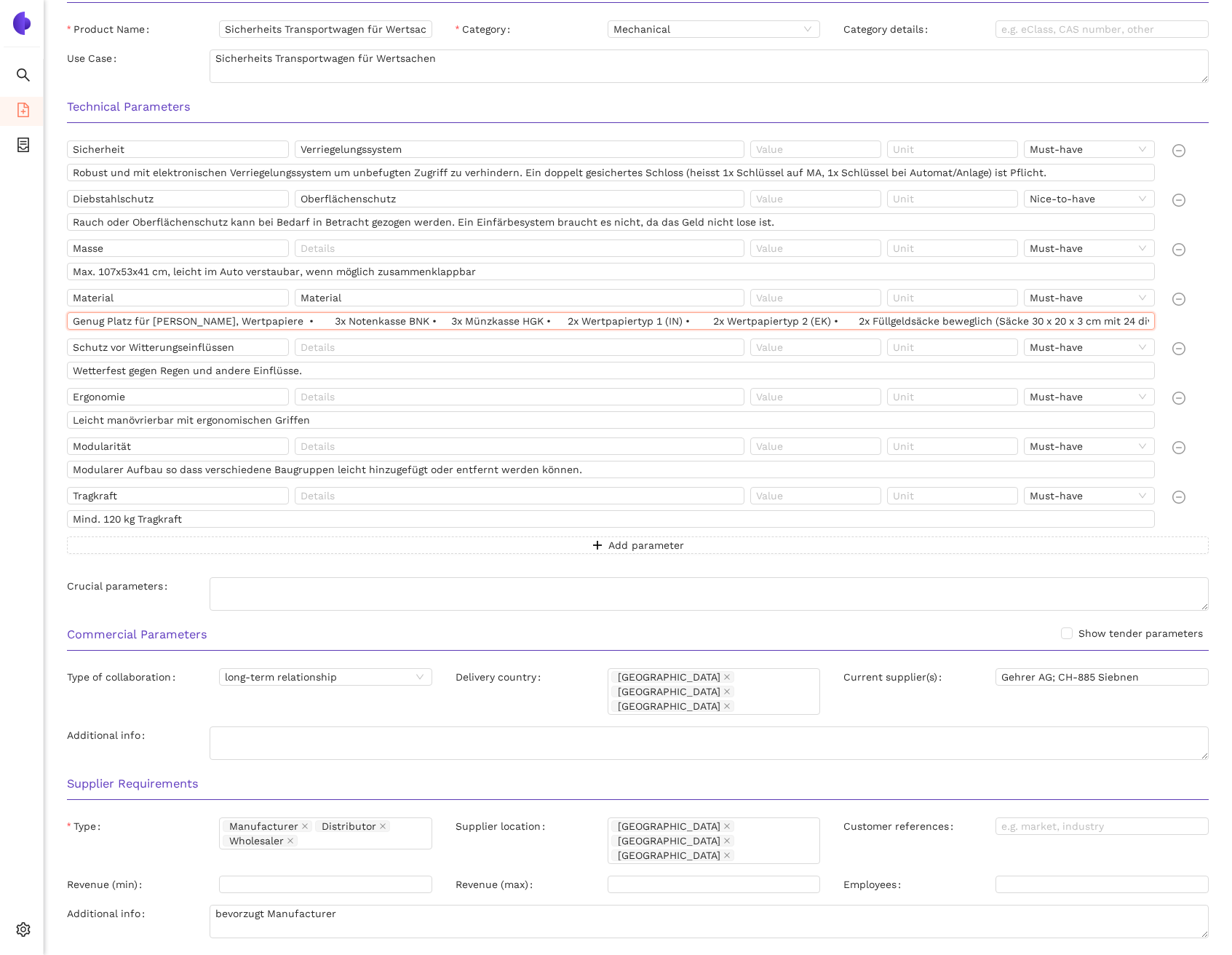
click at [228, 315] on input "Genug Platz für [PERSON_NAME], Wertpapiere • 3x Notenkasse BNK • 3x Münzkasse H…" at bounding box center [611, 320] width 1089 height 17
drag, startPoint x: 267, startPoint y: 320, endPoint x: 1130, endPoint y: 323, distance: 863.0
click at [1130, 323] on input "Genug Platz für [PERSON_NAME], Wertpapiere • 3x Notenkasse BNK • 3x Münzkasse H…" at bounding box center [611, 320] width 1089 height 17
click at [143, 318] on input "Genug Platz für [PERSON_NAME], Wertpapiere • 3x Notenkasse BNK • 3x Münzkasse H…" at bounding box center [611, 320] width 1089 height 17
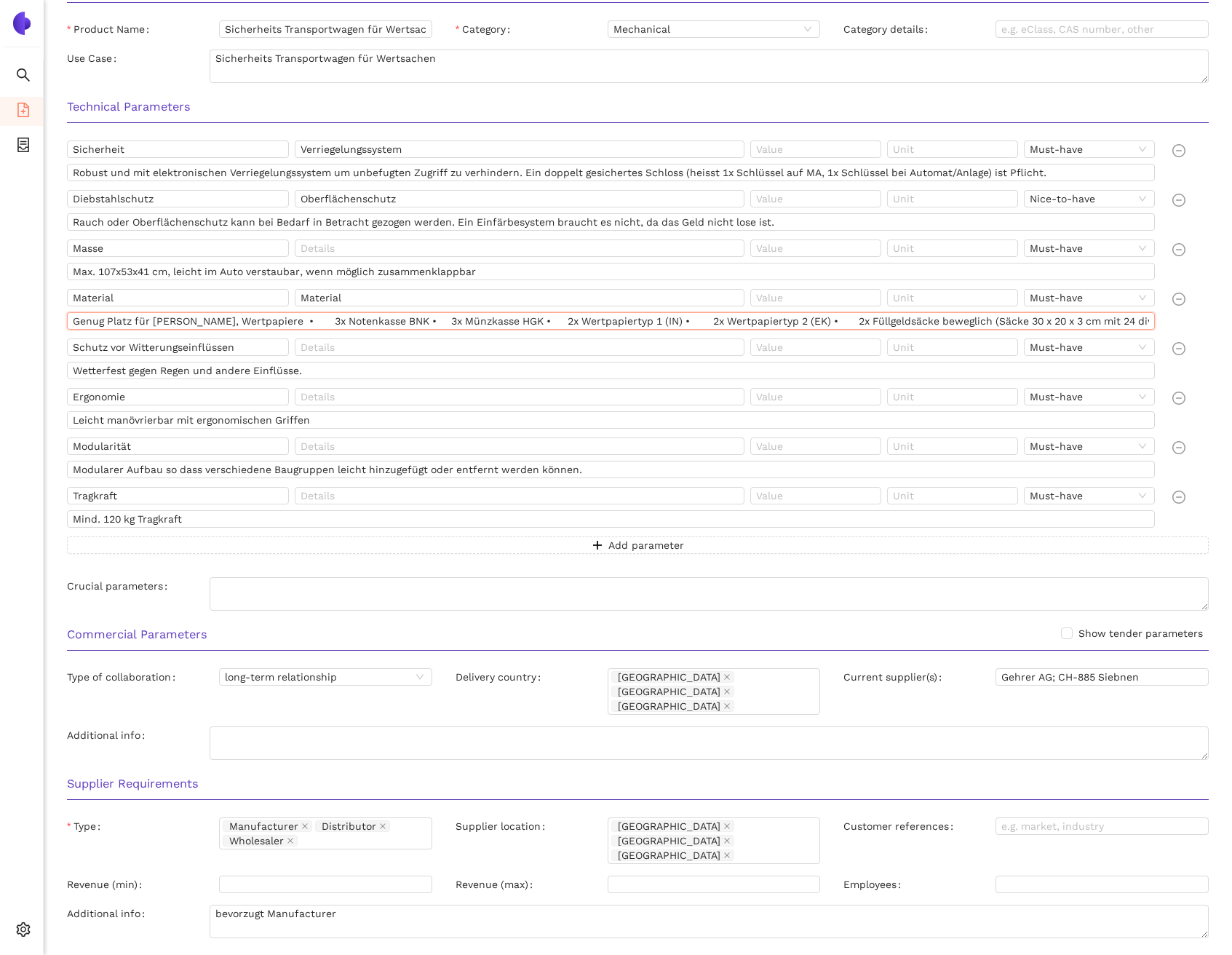
click at [143, 318] on input "Genug Platz für [PERSON_NAME], Wertpapiere • 3x Notenkasse BNK • 3x Münzkasse H…" at bounding box center [611, 320] width 1089 height 17
drag, startPoint x: 253, startPoint y: 348, endPoint x: 65, endPoint y: 344, distance: 188.0
click at [65, 344] on div "Schutz vor Witterungseinflüssen Must-have Wetterfest gegen Regen und andere Ein…" at bounding box center [614, 362] width 1106 height 47
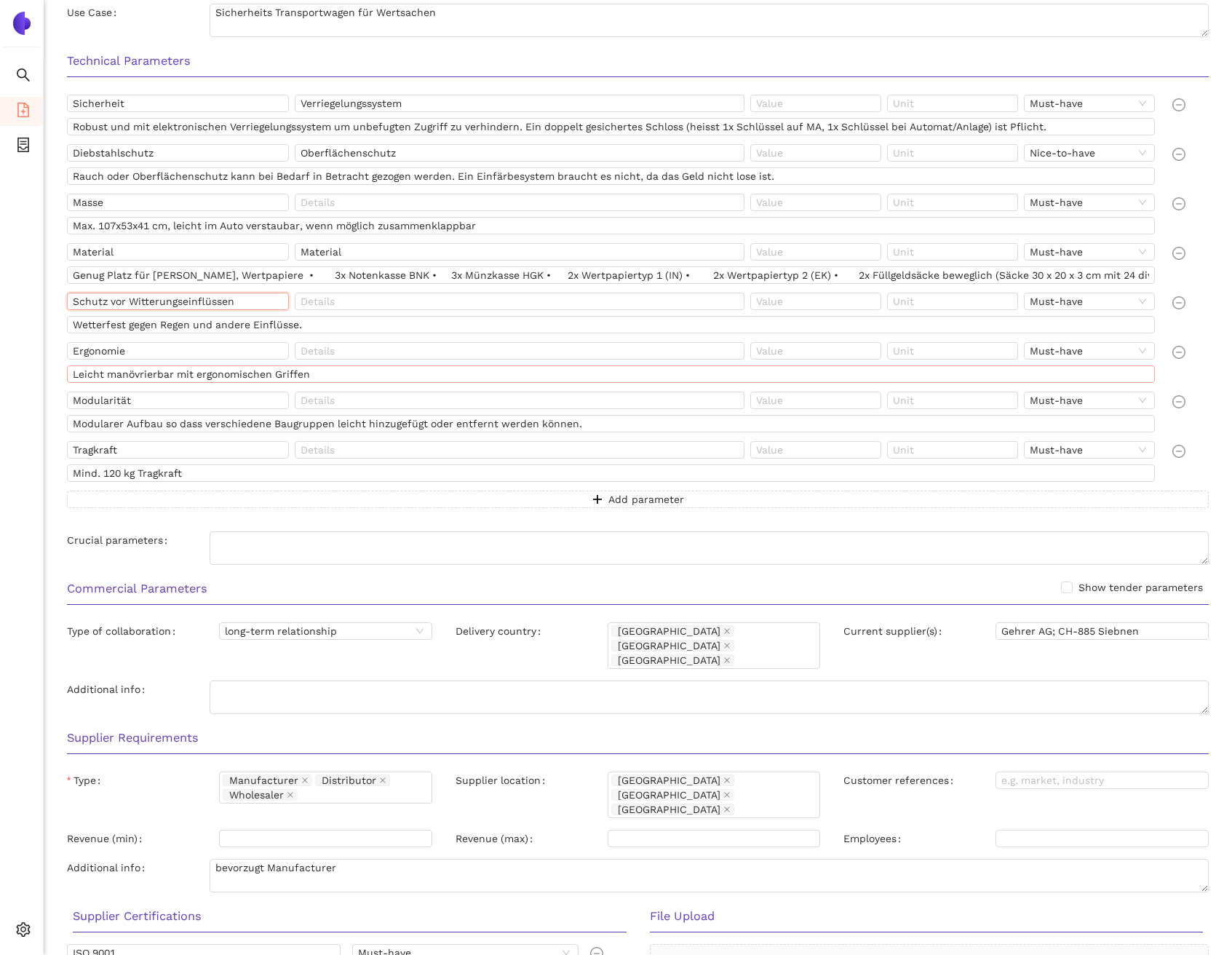
scroll to position [511, 0]
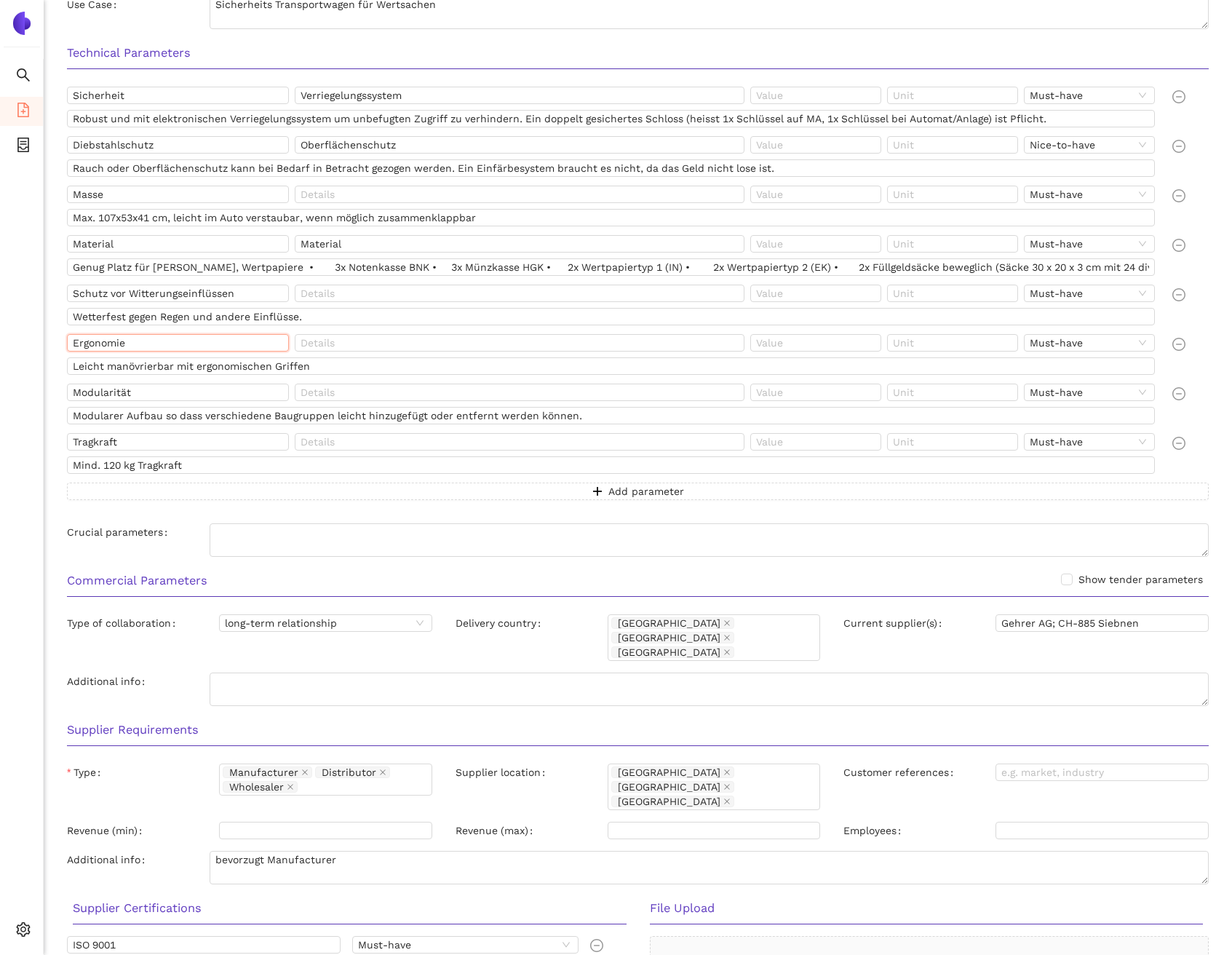
click at [109, 351] on input "Ergonomie" at bounding box center [178, 342] width 222 height 17
drag, startPoint x: 171, startPoint y: 367, endPoint x: 74, endPoint y: 364, distance: 97.0
click at [74, 364] on input "Leicht manövrierbar mit ergonomischen Griffen" at bounding box center [611, 365] width 1089 height 17
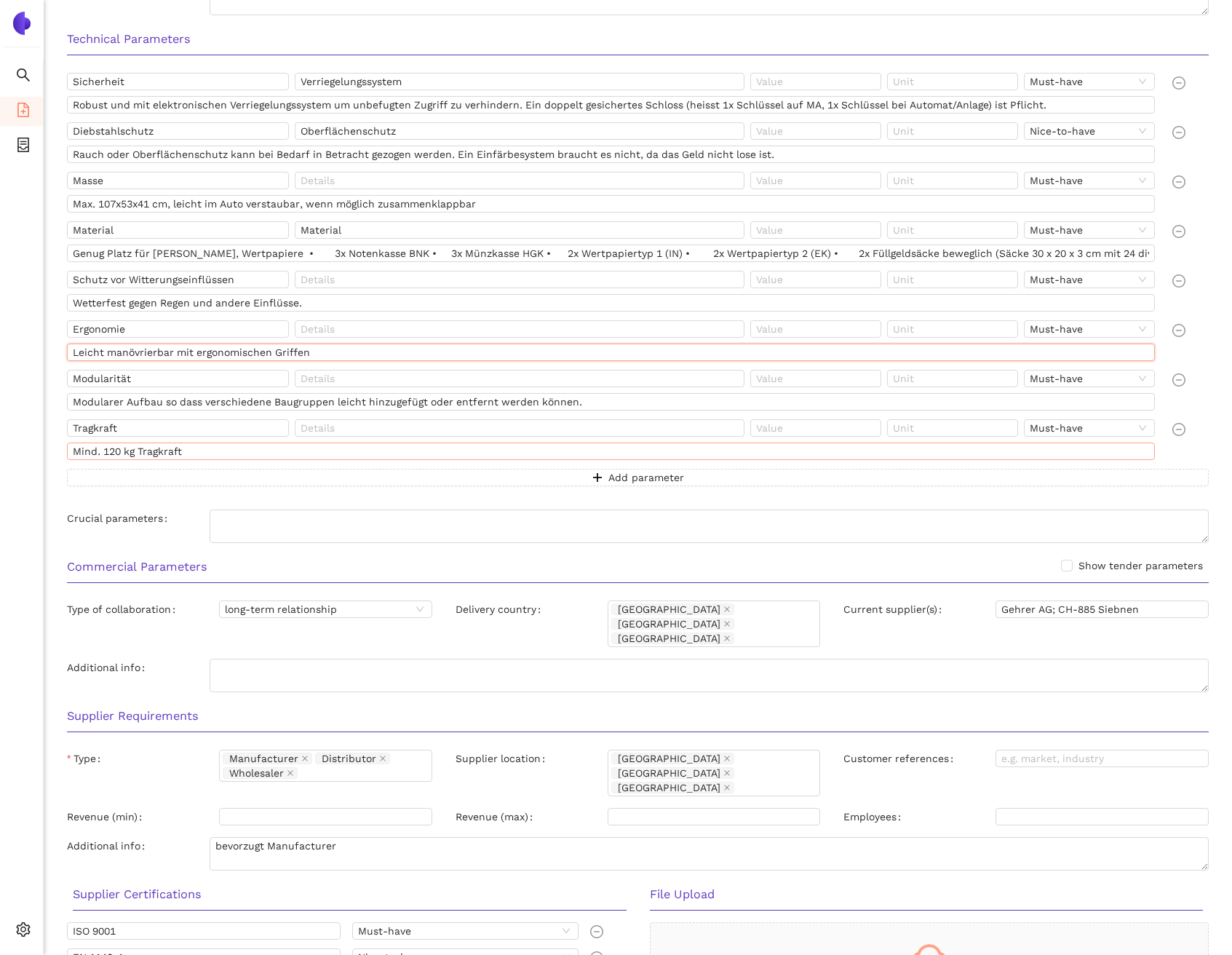
scroll to position [528, 0]
click at [107, 368] on input "Modularität" at bounding box center [178, 376] width 222 height 17
click at [106, 372] on input "Modularität" at bounding box center [178, 376] width 222 height 17
click at [107, 425] on input "Tragkraft" at bounding box center [178, 425] width 222 height 17
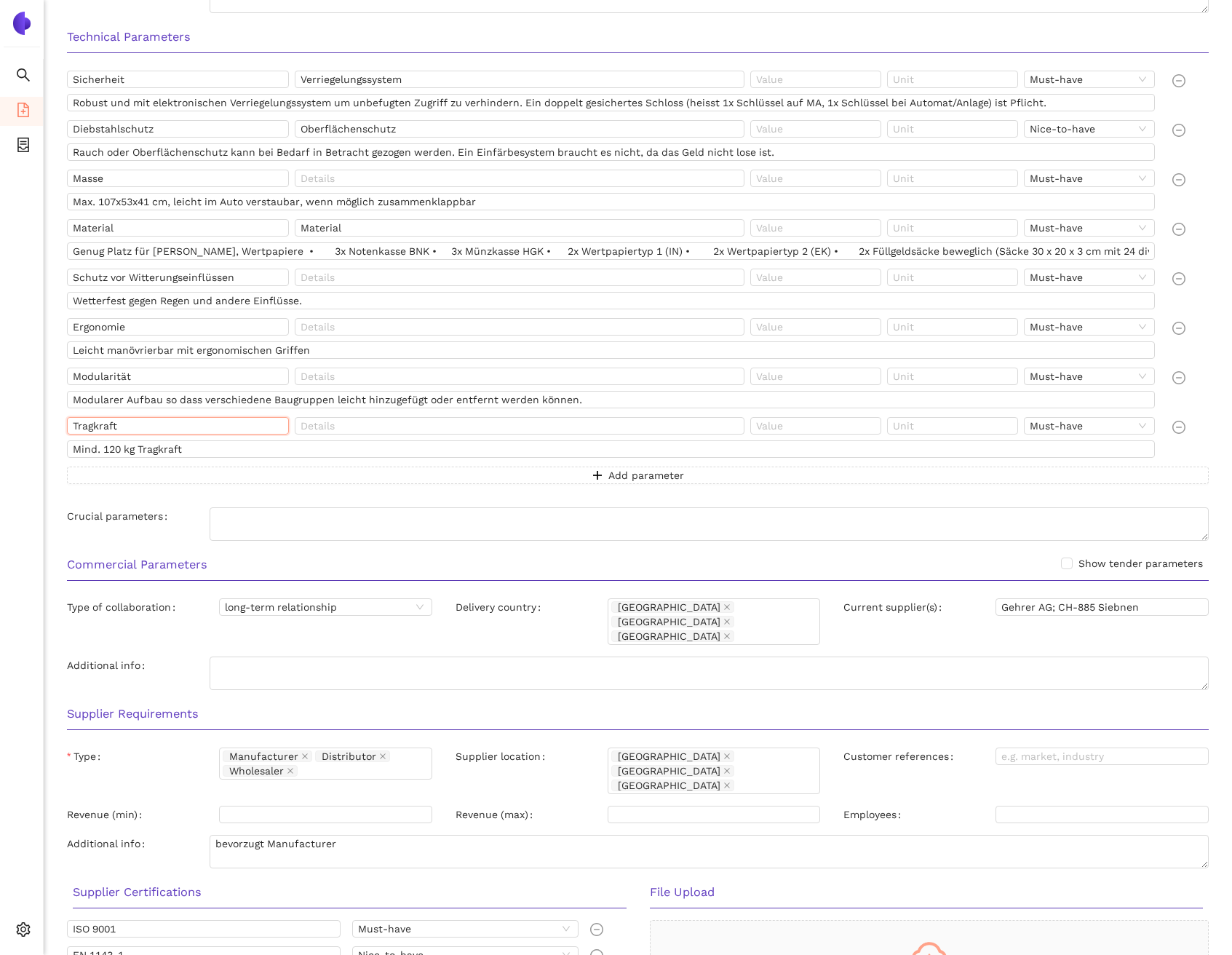
click at [107, 425] on input "Tragkraft" at bounding box center [178, 425] width 222 height 17
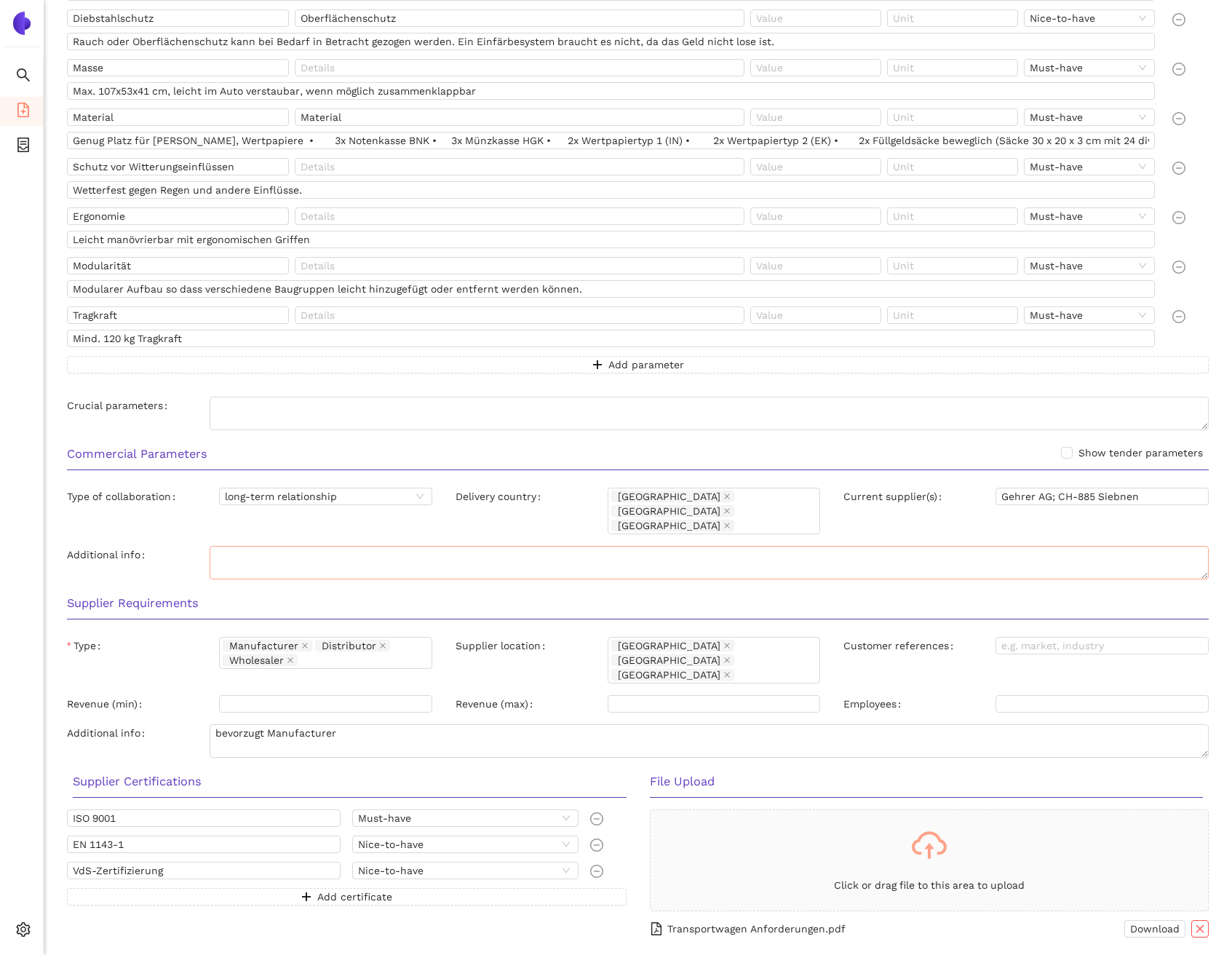
scroll to position [656, 0]
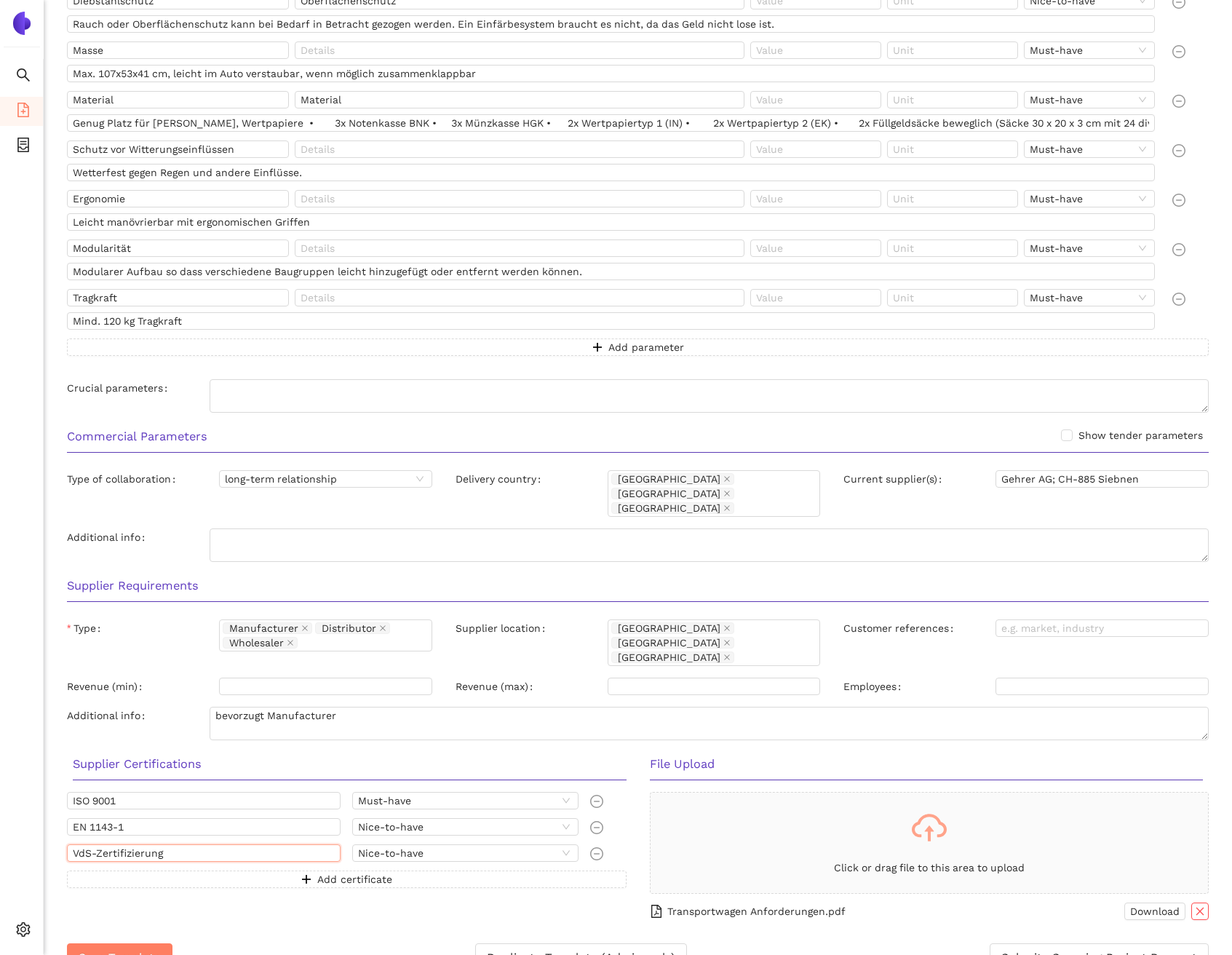
click at [109, 844] on input "VdS-Zertifizierung" at bounding box center [203, 852] width 273 height 17
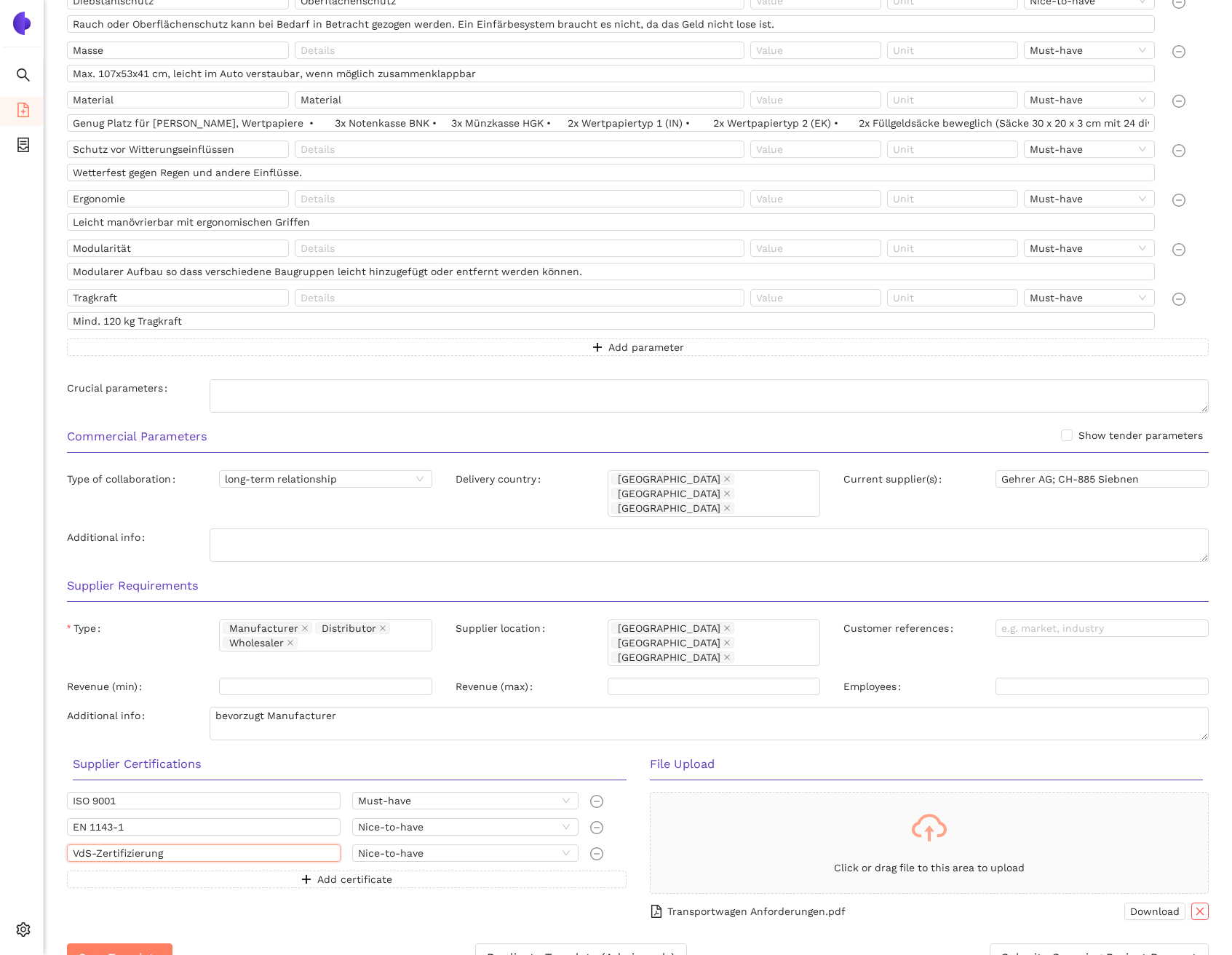
click at [109, 844] on input "VdS-Zertifizierung" at bounding box center [203, 852] width 273 height 17
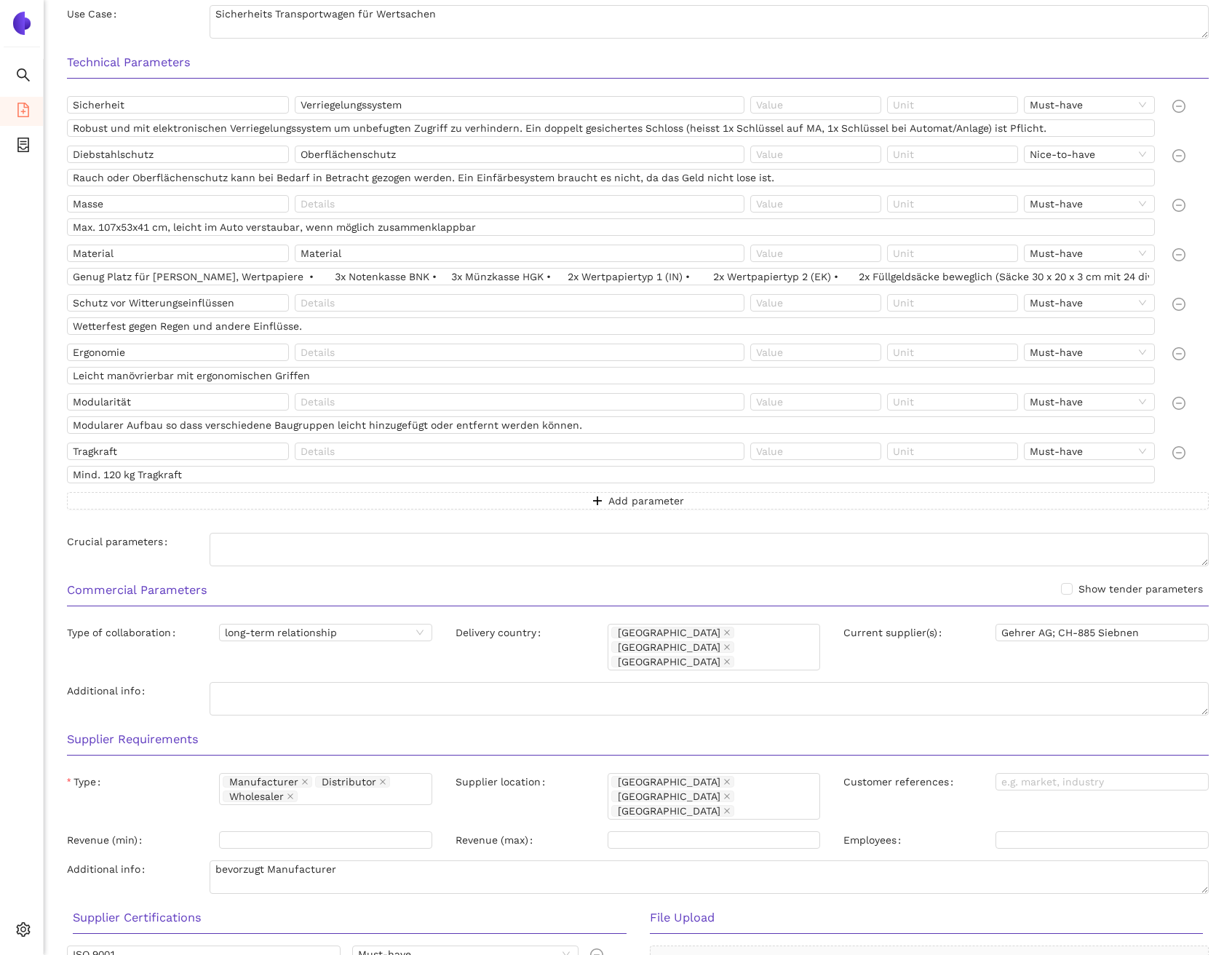
scroll to position [496, 0]
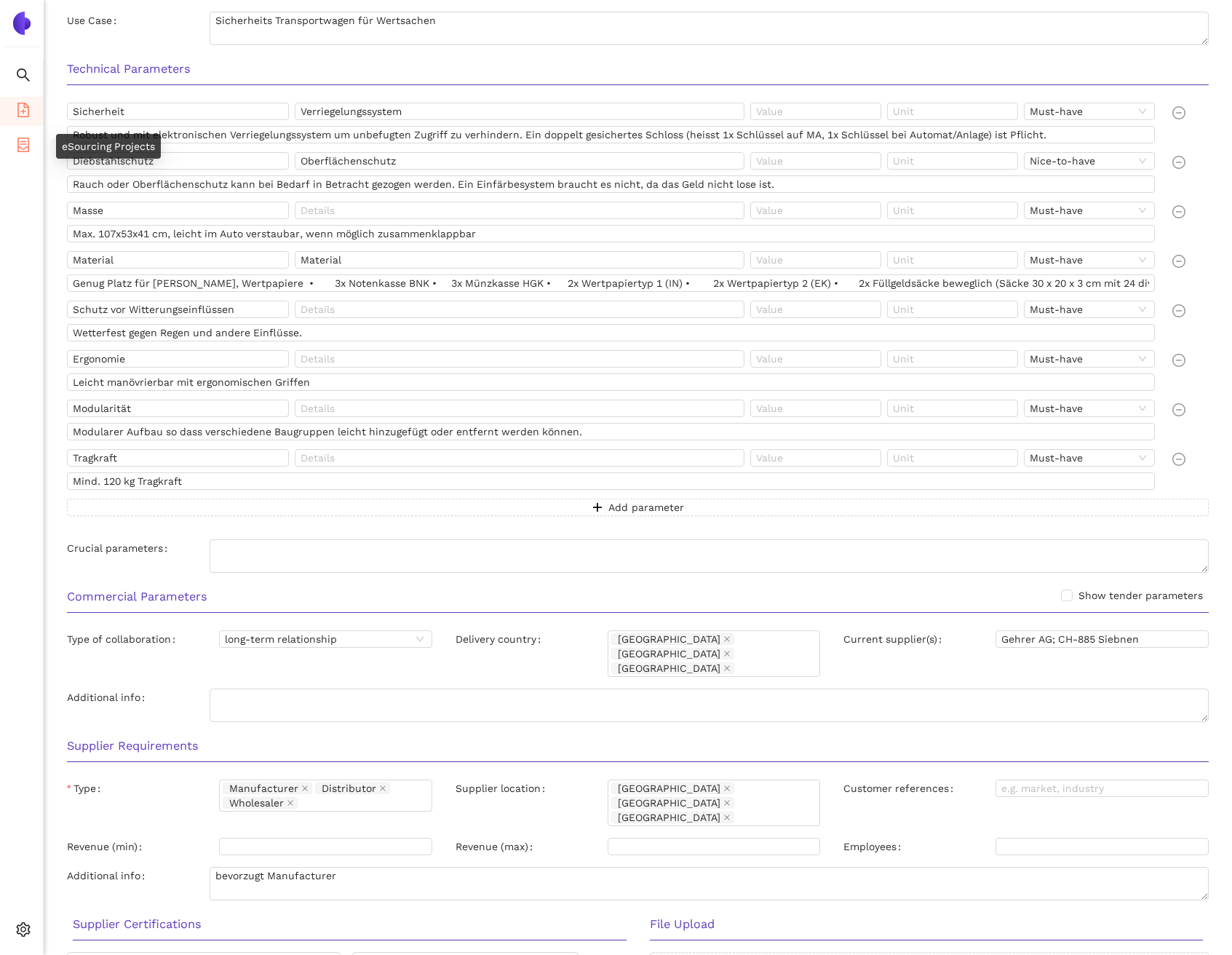
click at [16, 149] on icon "container" at bounding box center [23, 145] width 14 height 14
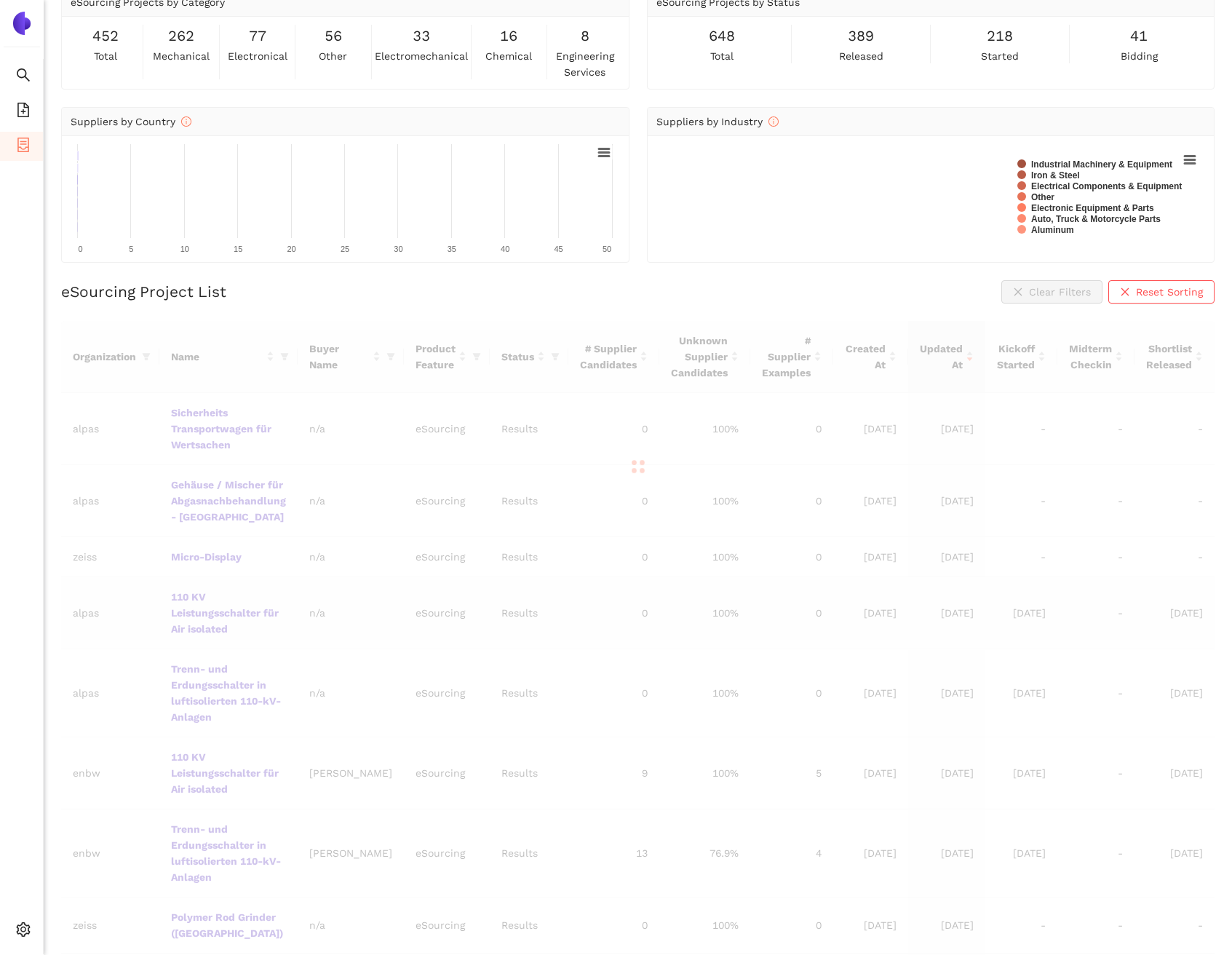
scroll to position [209, 0]
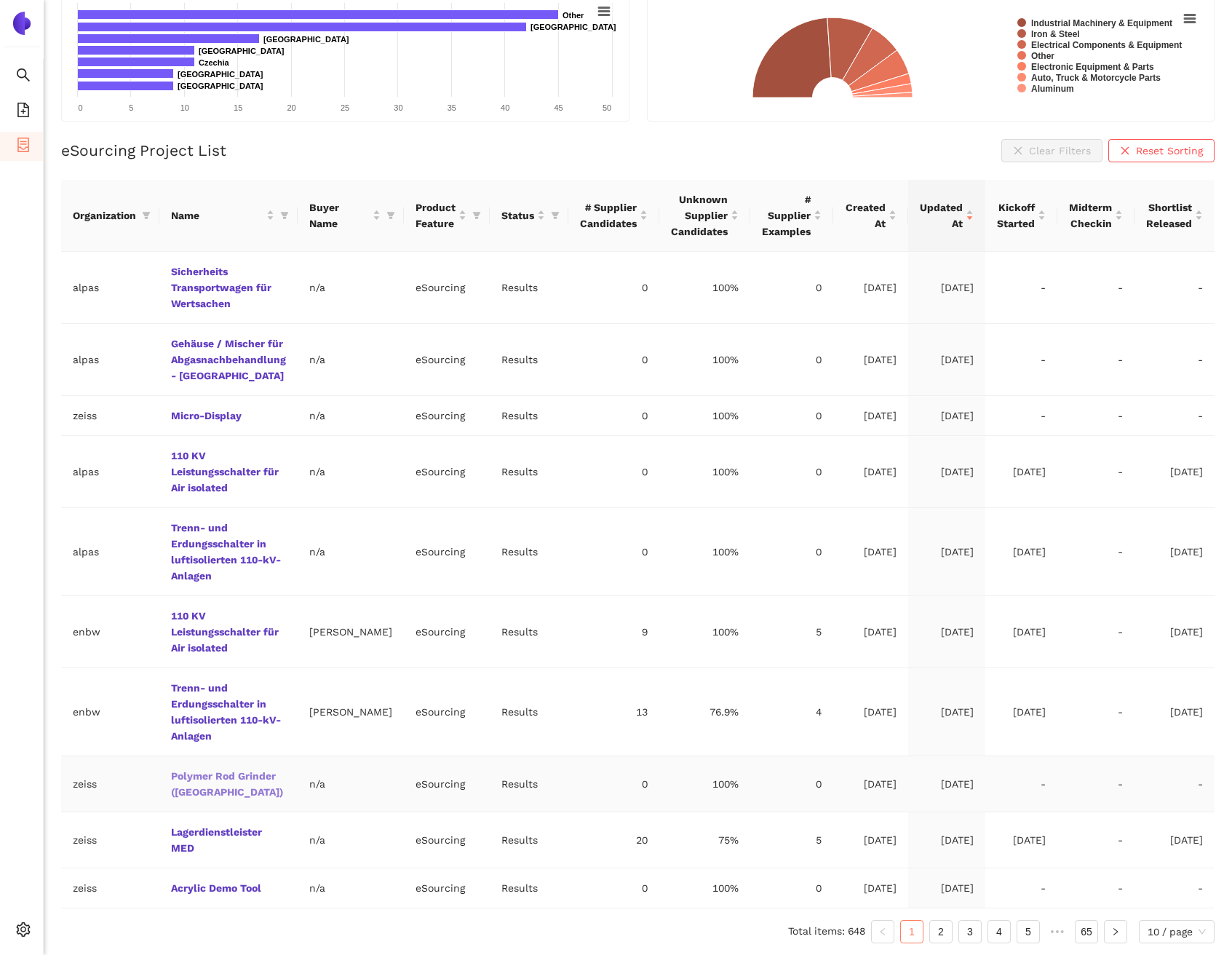
click at [0, 0] on link "Polymer Rod Grinder ([GEOGRAPHIC_DATA])" at bounding box center [0, 0] width 0 height 0
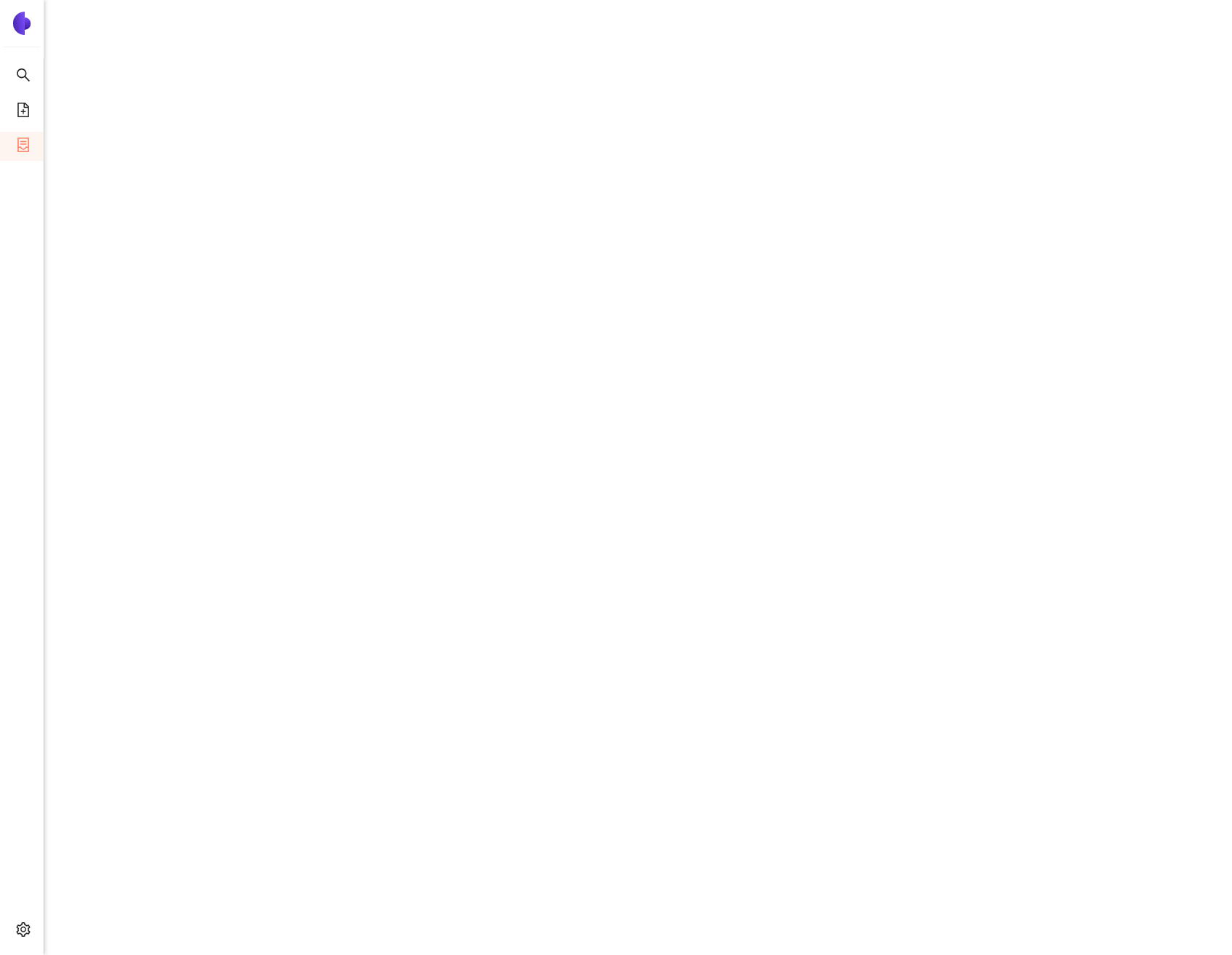
scroll to position [1160, 0]
